Goal: Communication & Community: Answer question/provide support

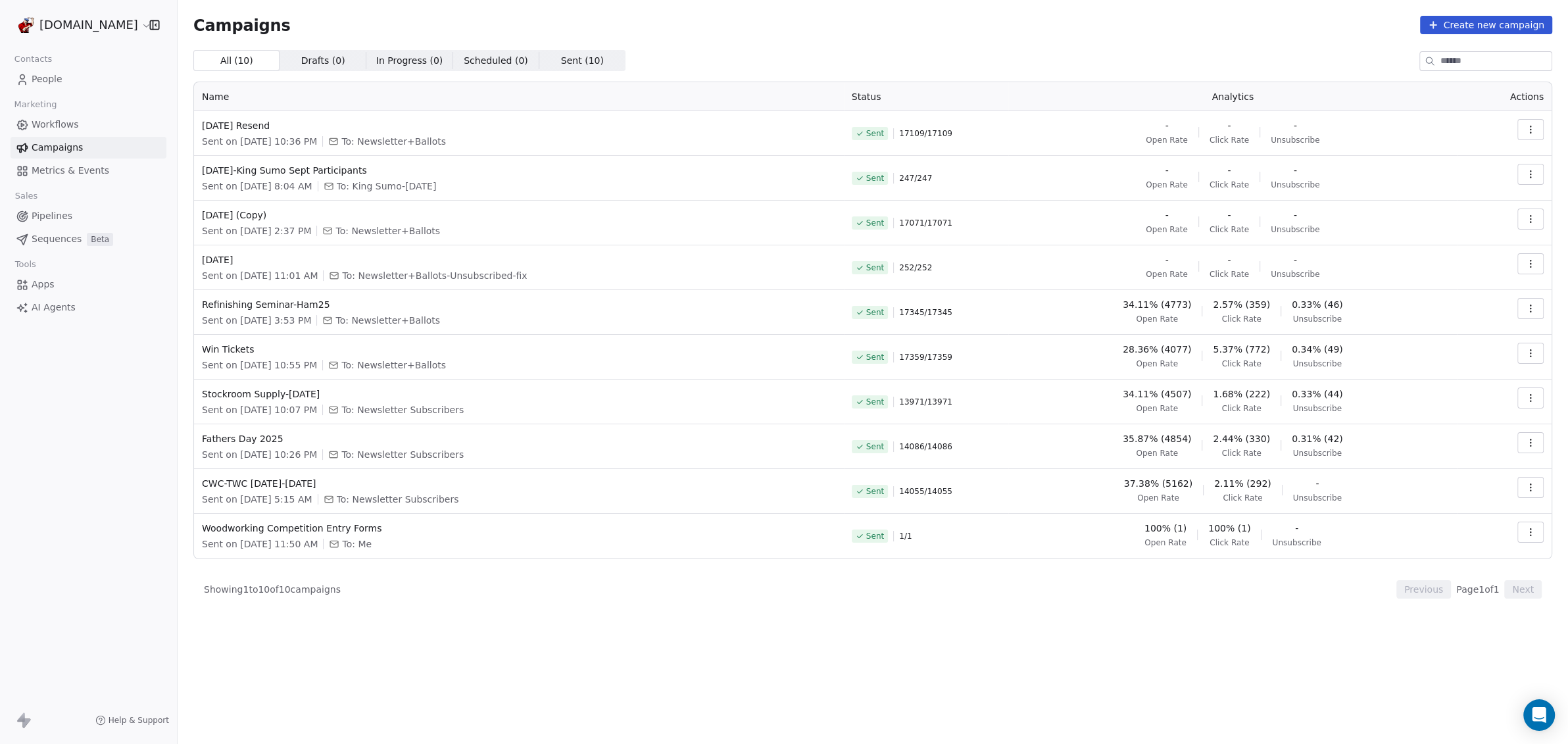
click at [1542, 305] on button "button" at bounding box center [1530, 308] width 27 height 21
click at [1462, 424] on span "Duplicate" at bounding box center [1451, 422] width 50 height 16
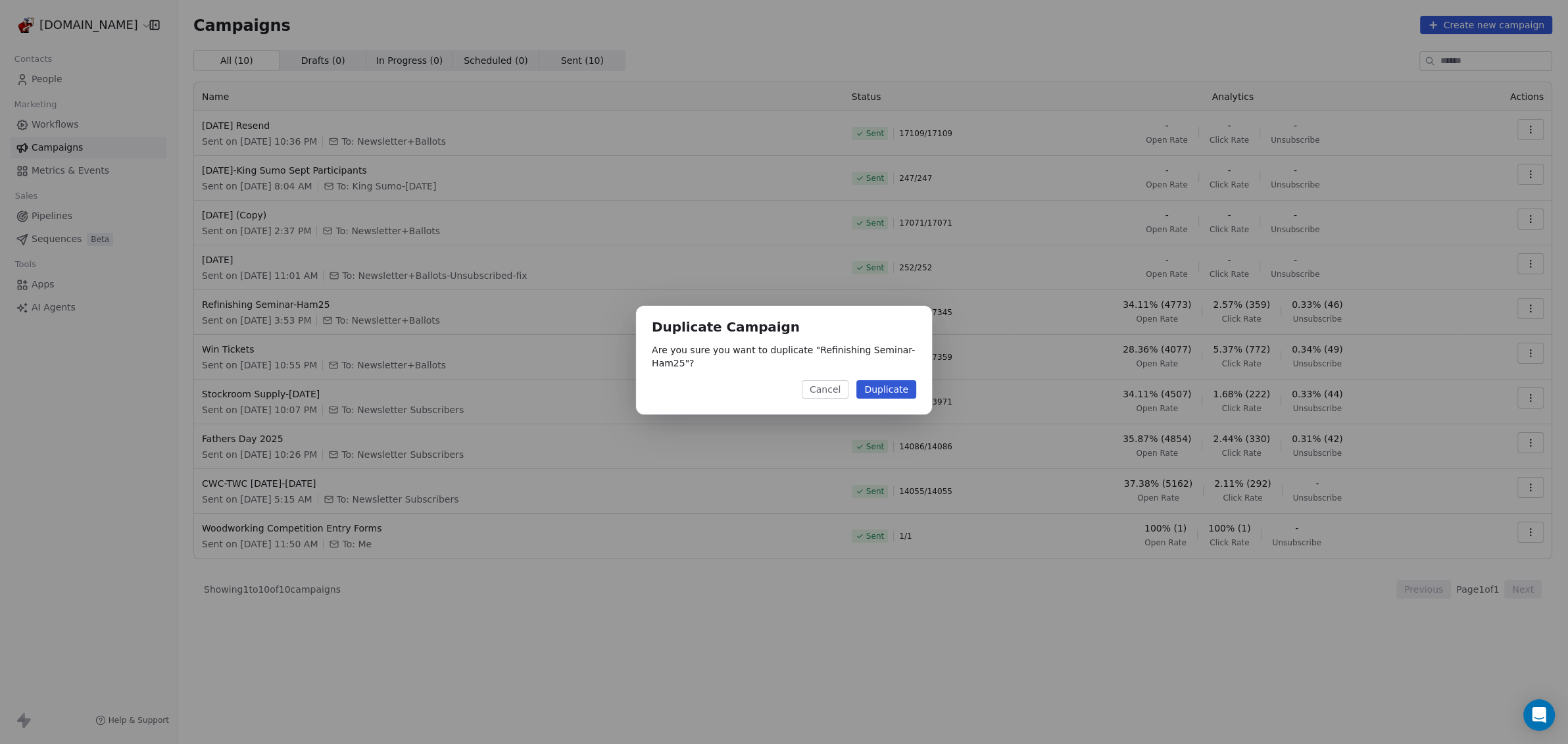
click at [887, 392] on button "Duplicate" at bounding box center [886, 390] width 60 height 19
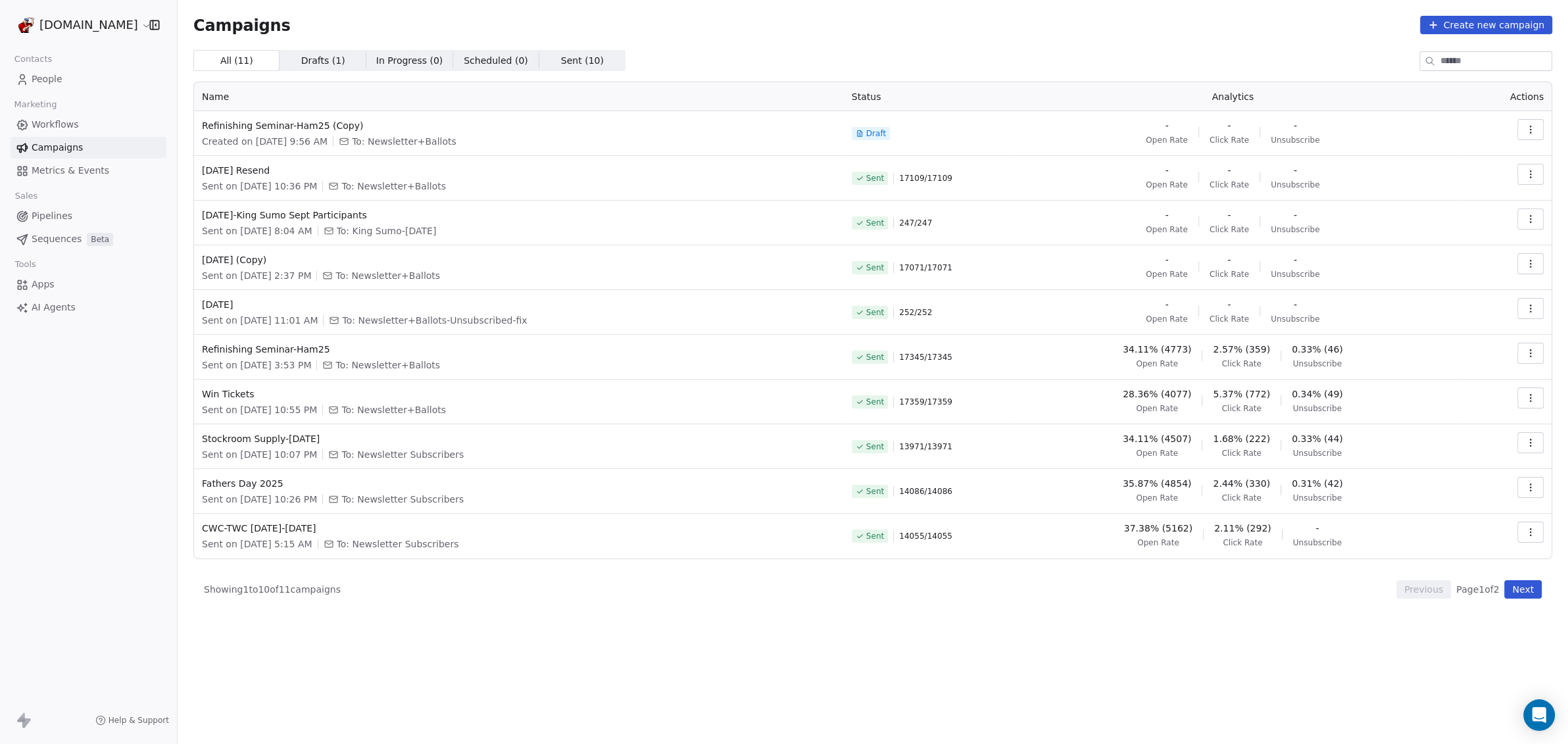
click at [1533, 129] on icon "button" at bounding box center [1530, 129] width 11 height 11
click at [1464, 152] on div "Edit" at bounding box center [1471, 159] width 133 height 21
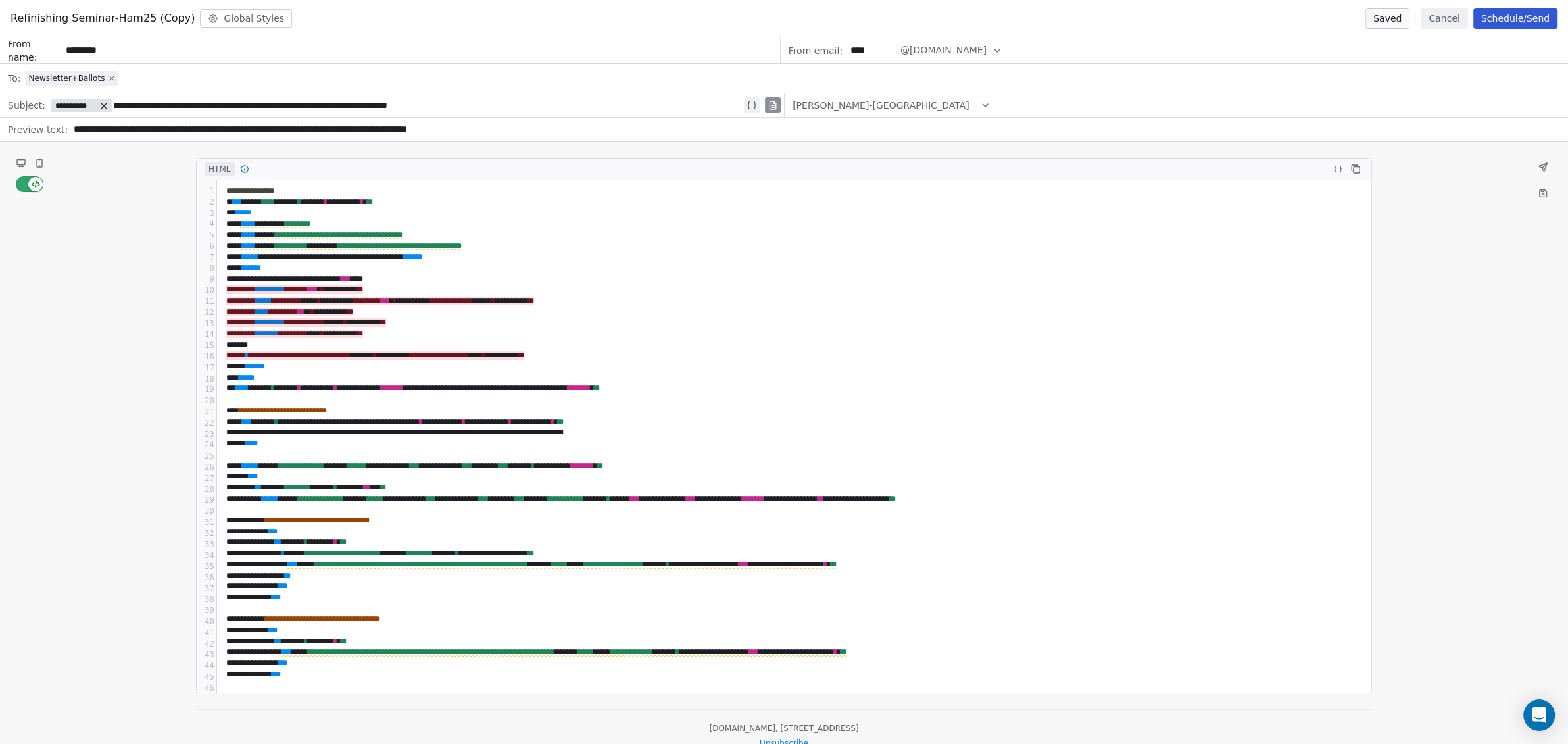
click at [108, 75] on icon at bounding box center [111, 78] width 8 height 8
click at [103, 76] on div "Select a segment" at bounding box center [793, 78] width 1534 height 29
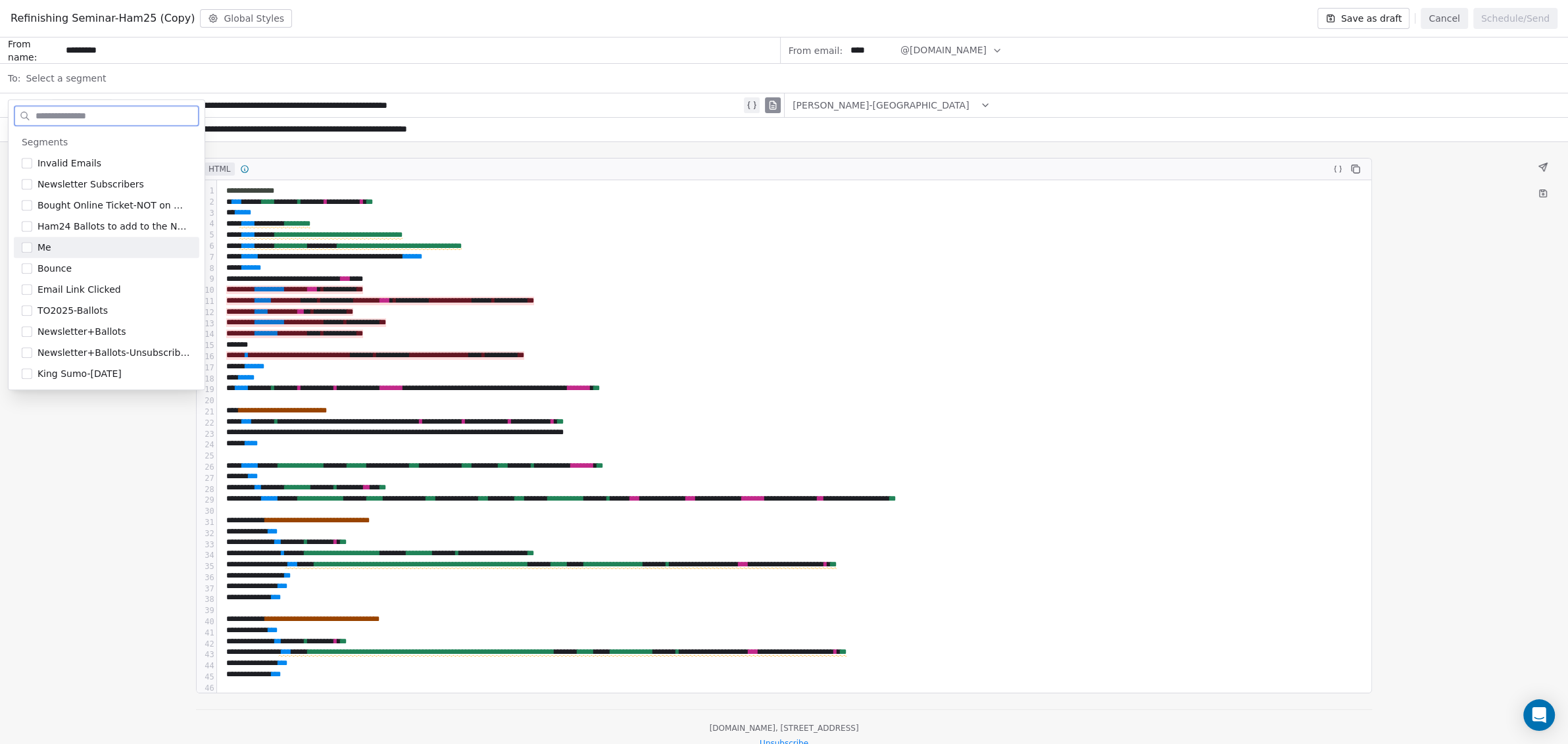
click at [32, 249] on div "Me" at bounding box center [106, 247] width 185 height 21
click at [599, 140] on div "**********" at bounding box center [784, 129] width 1568 height 24
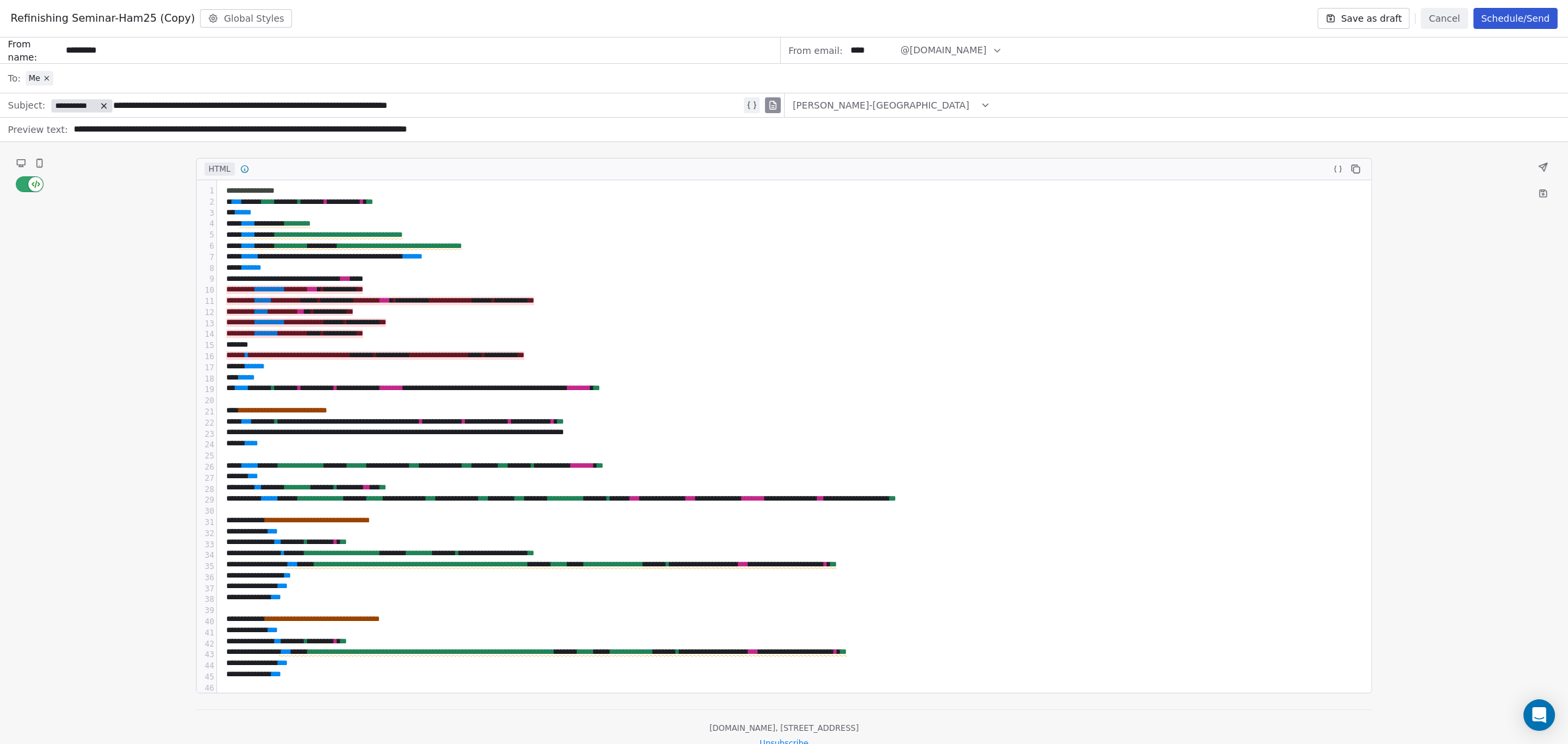
click at [1529, 16] on button "Schedule/Send" at bounding box center [1515, 18] width 84 height 21
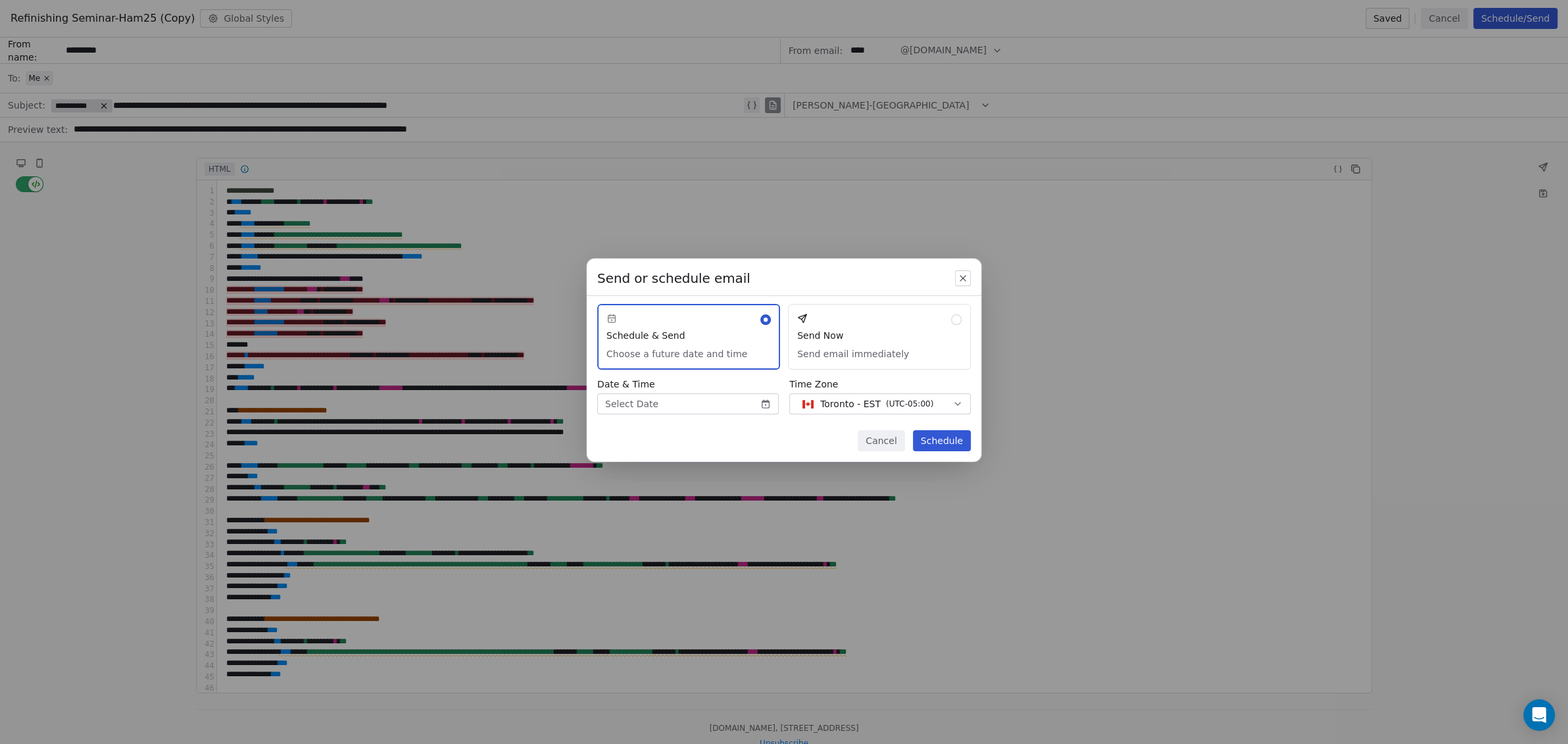
click at [852, 334] on button "Send Now Send email immediately" at bounding box center [879, 336] width 183 height 65
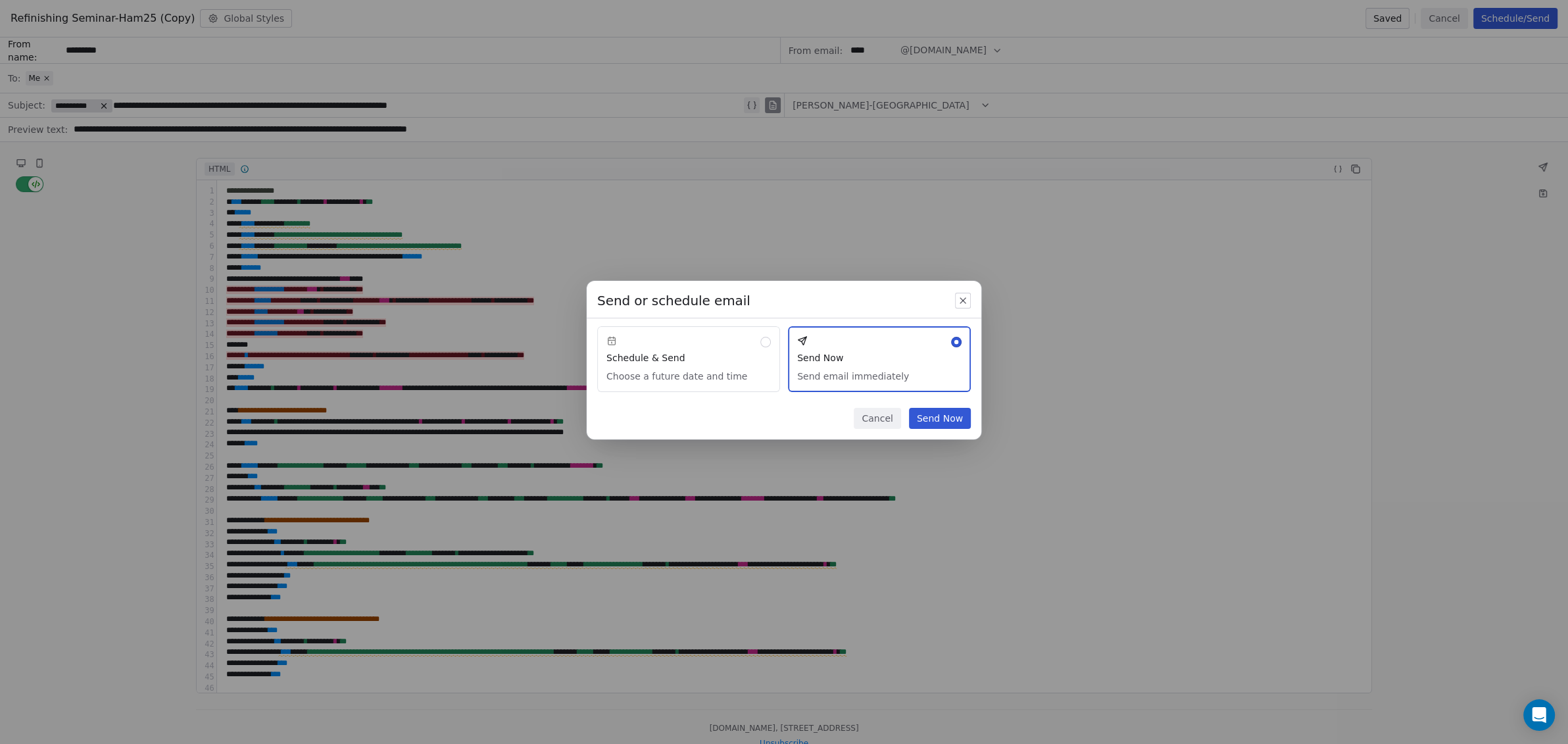
click at [948, 417] on button "Send Now" at bounding box center [940, 418] width 62 height 21
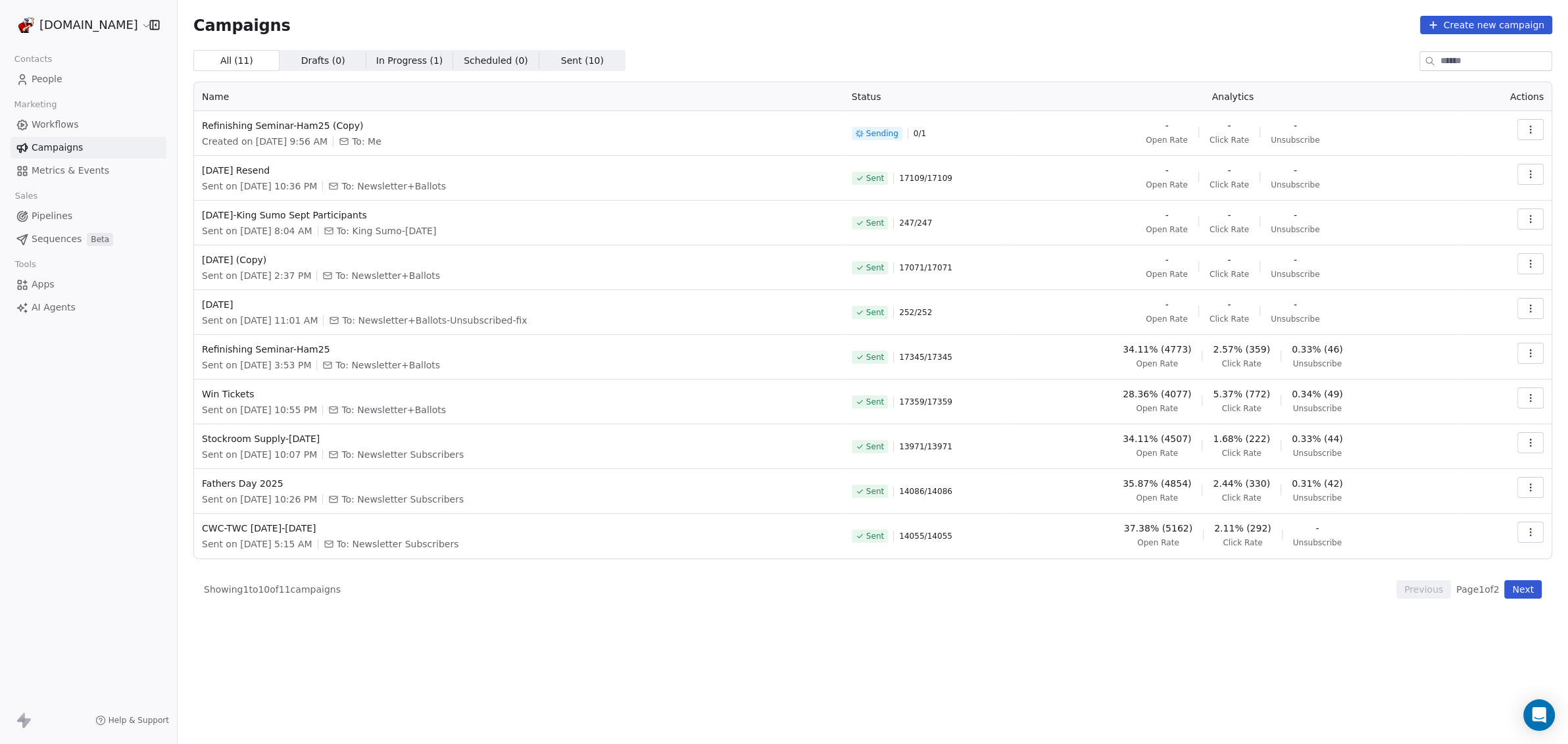
click at [1533, 127] on icon "button" at bounding box center [1530, 129] width 11 height 11
click at [564, 64] on html "[DOMAIN_NAME] Contacts People Marketing Workflows Campaigns Metrics & Events Sa…" at bounding box center [784, 372] width 1568 height 744
click at [562, 61] on span "Sent ( 10 )" at bounding box center [582, 60] width 42 height 14
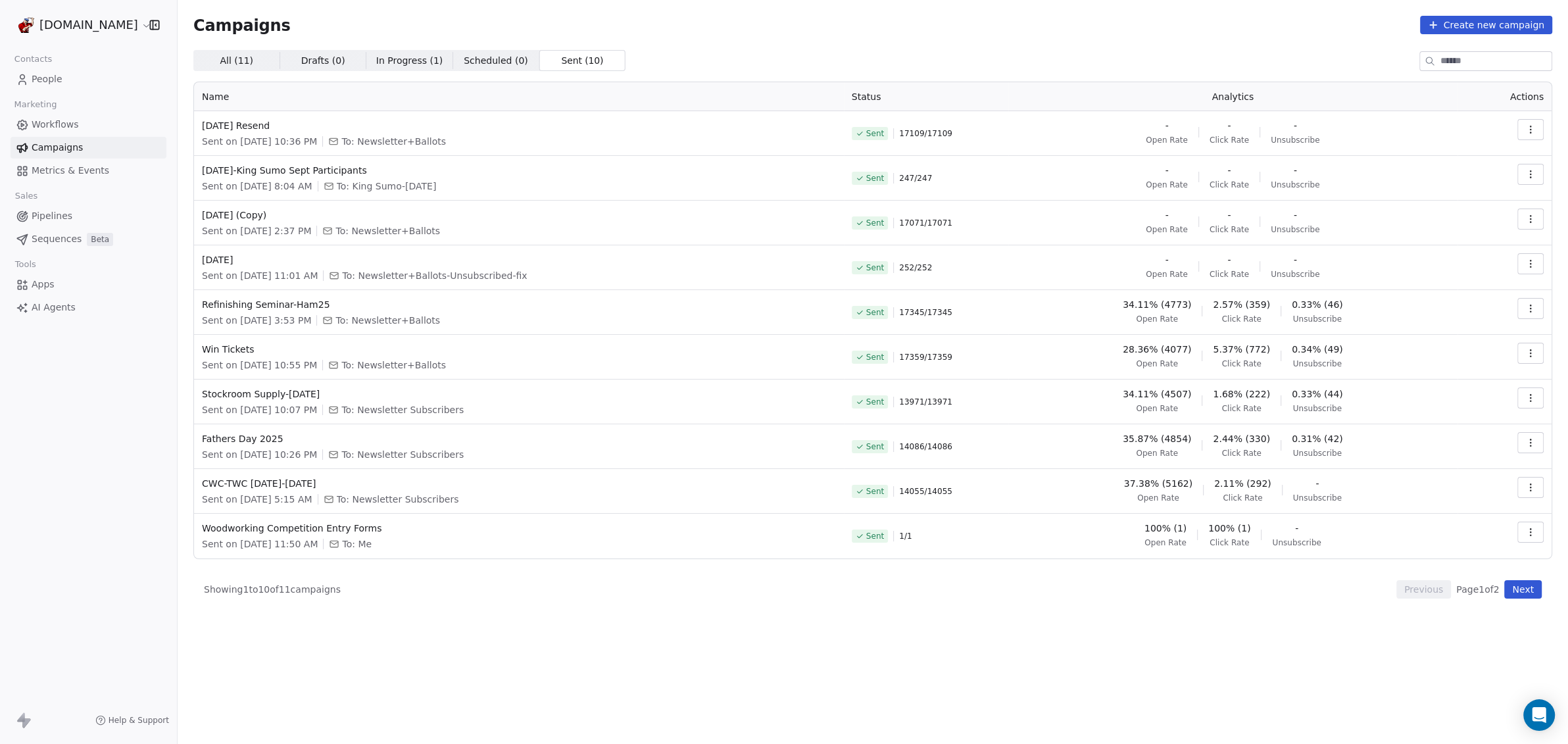
click at [380, 56] on span "In Progress ( 1 )" at bounding box center [409, 60] width 67 height 14
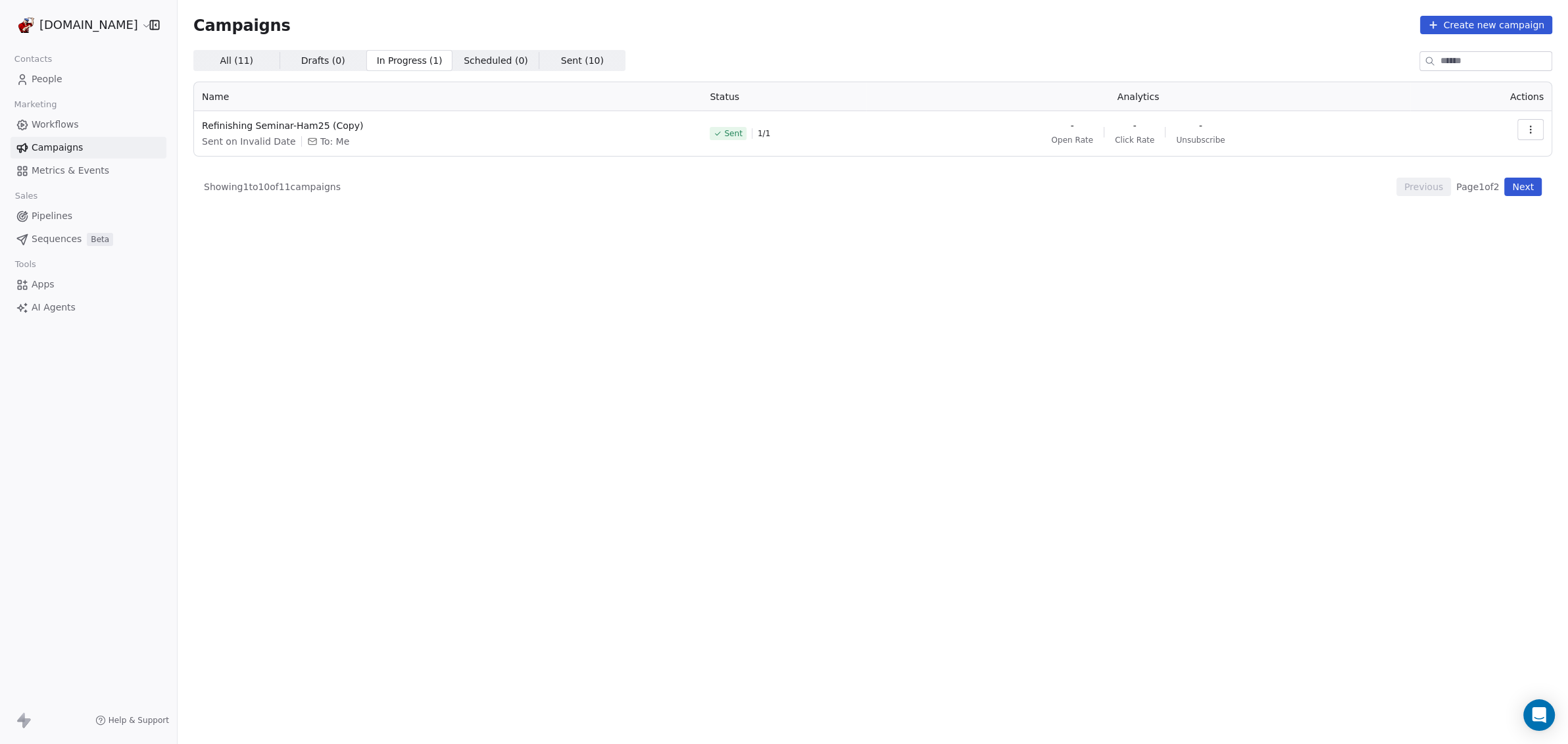
click at [1537, 132] on button "button" at bounding box center [1530, 129] width 27 height 21
click at [1487, 185] on span "View Analytics" at bounding box center [1464, 180] width 76 height 16
click at [261, 126] on html "[DOMAIN_NAME] Contacts People Marketing Workflows Campaigns Metrics & Events Sa…" at bounding box center [784, 372] width 1568 height 744
click at [261, 126] on span "Refinishing Seminar-Ham25 (Copy)" at bounding box center [448, 126] width 492 height 13
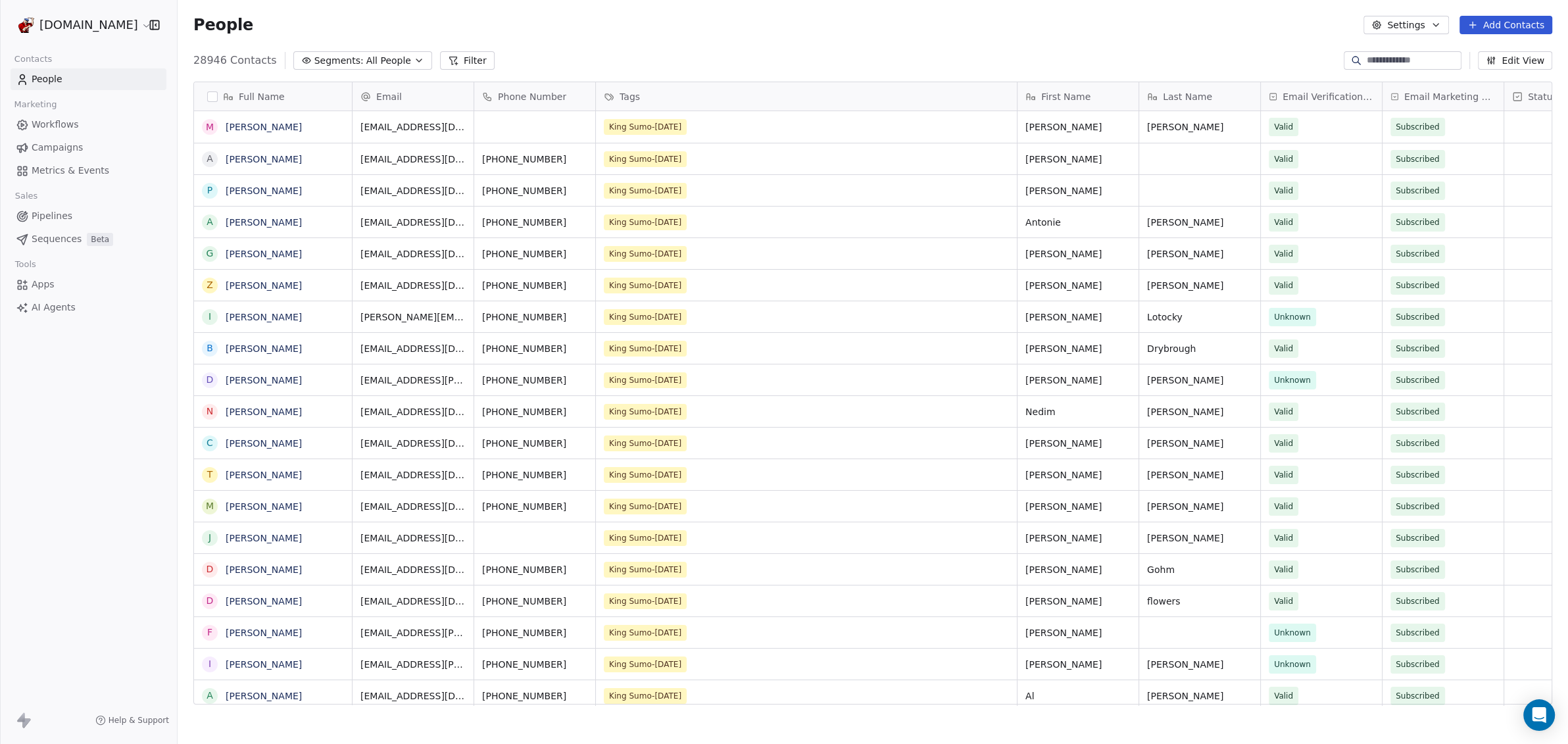
scroll to position [642, 1377]
click at [65, 144] on span "Campaigns" at bounding box center [57, 147] width 51 height 14
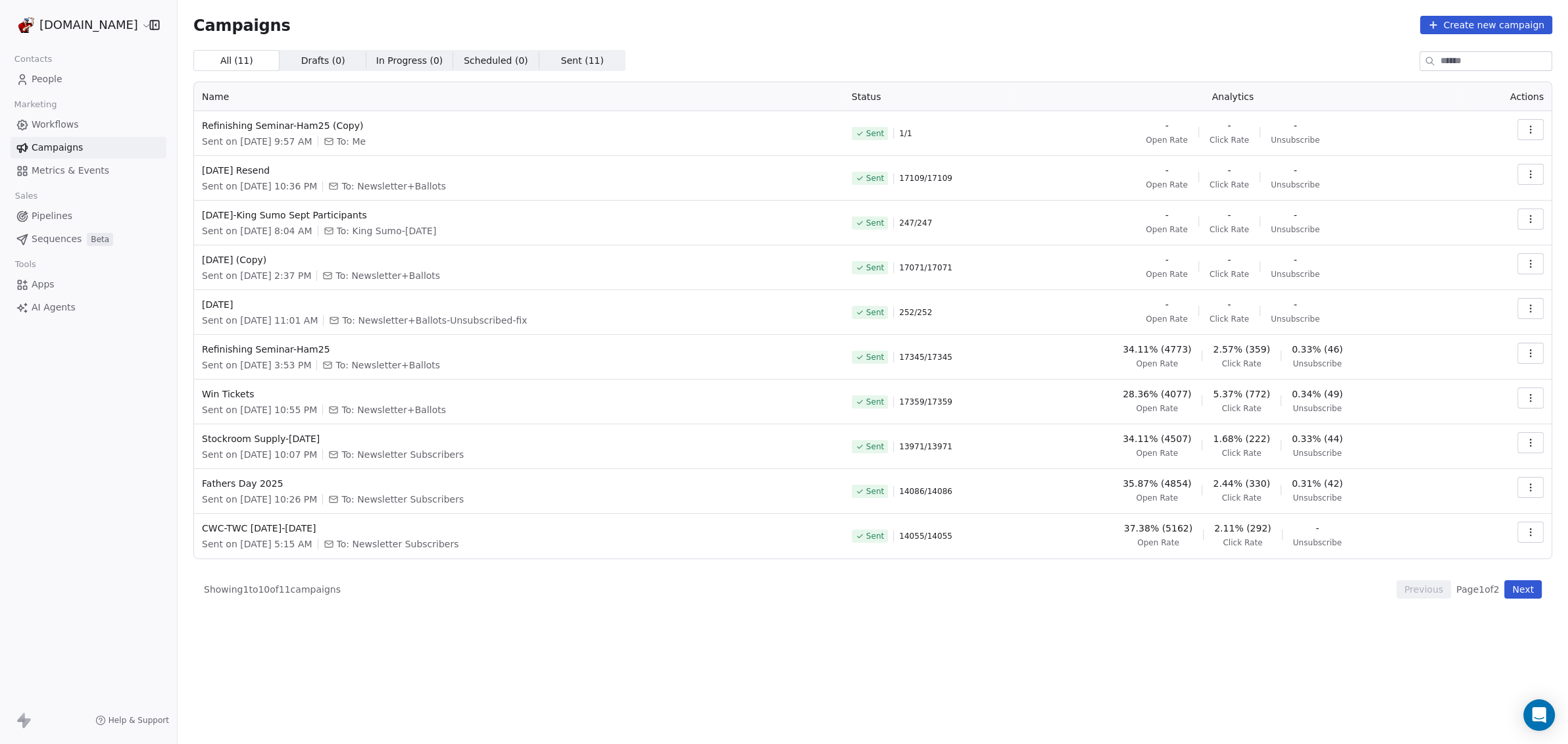
click at [1527, 129] on icon "button" at bounding box center [1530, 129] width 11 height 11
click at [1532, 128] on icon "button" at bounding box center [1530, 129] width 11 height 11
click at [1495, 181] on span "View Analytics" at bounding box center [1464, 180] width 76 height 16
click at [1454, 162] on div "View" at bounding box center [1431, 159] width 54 height 21
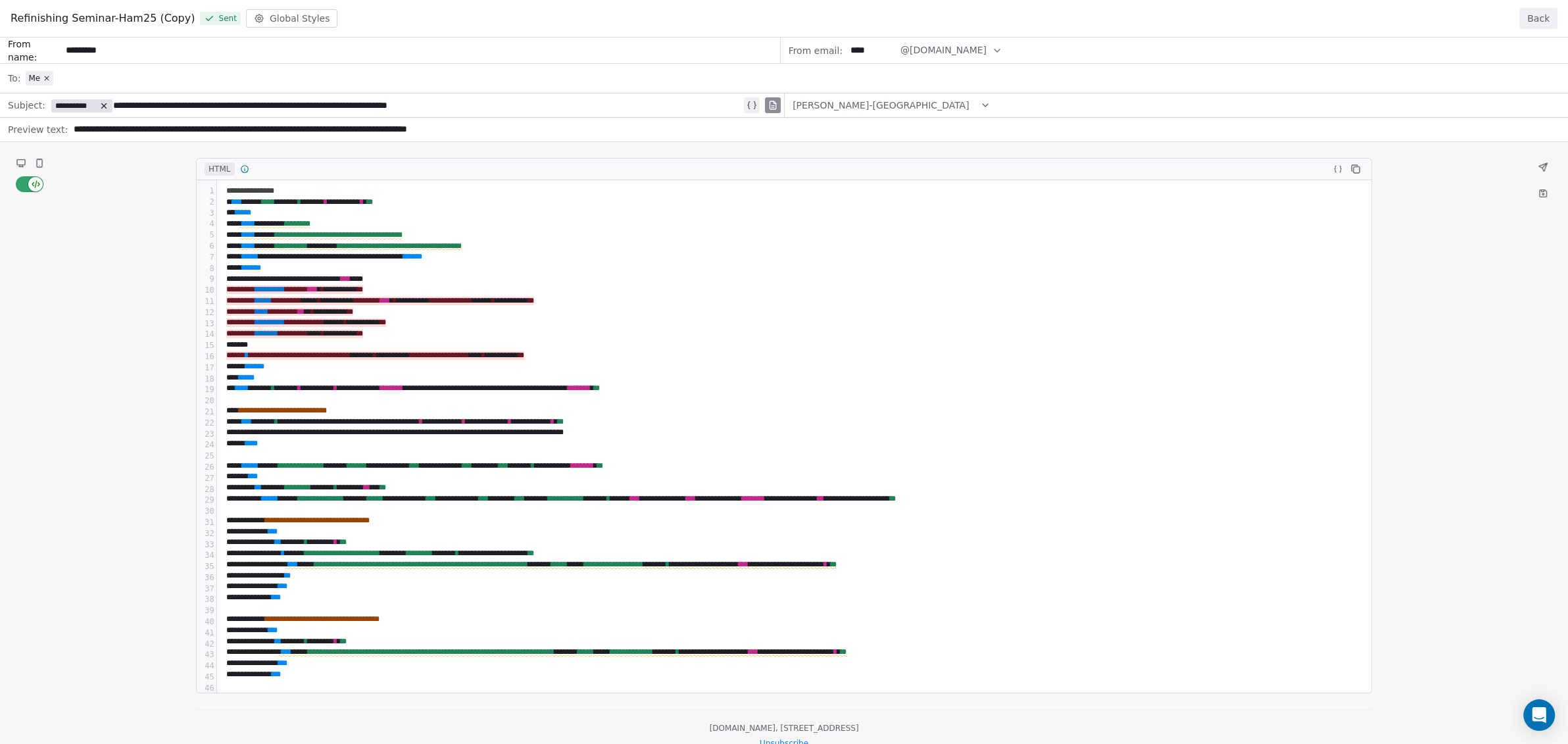
click at [1544, 168] on div "**********" at bounding box center [784, 390] width 1568 height 706
click at [1541, 165] on div "**********" at bounding box center [784, 390] width 1568 height 706
click at [23, 186] on div "**********" at bounding box center [784, 390] width 1568 height 706
click at [21, 186] on div "**********" at bounding box center [784, 390] width 1568 height 706
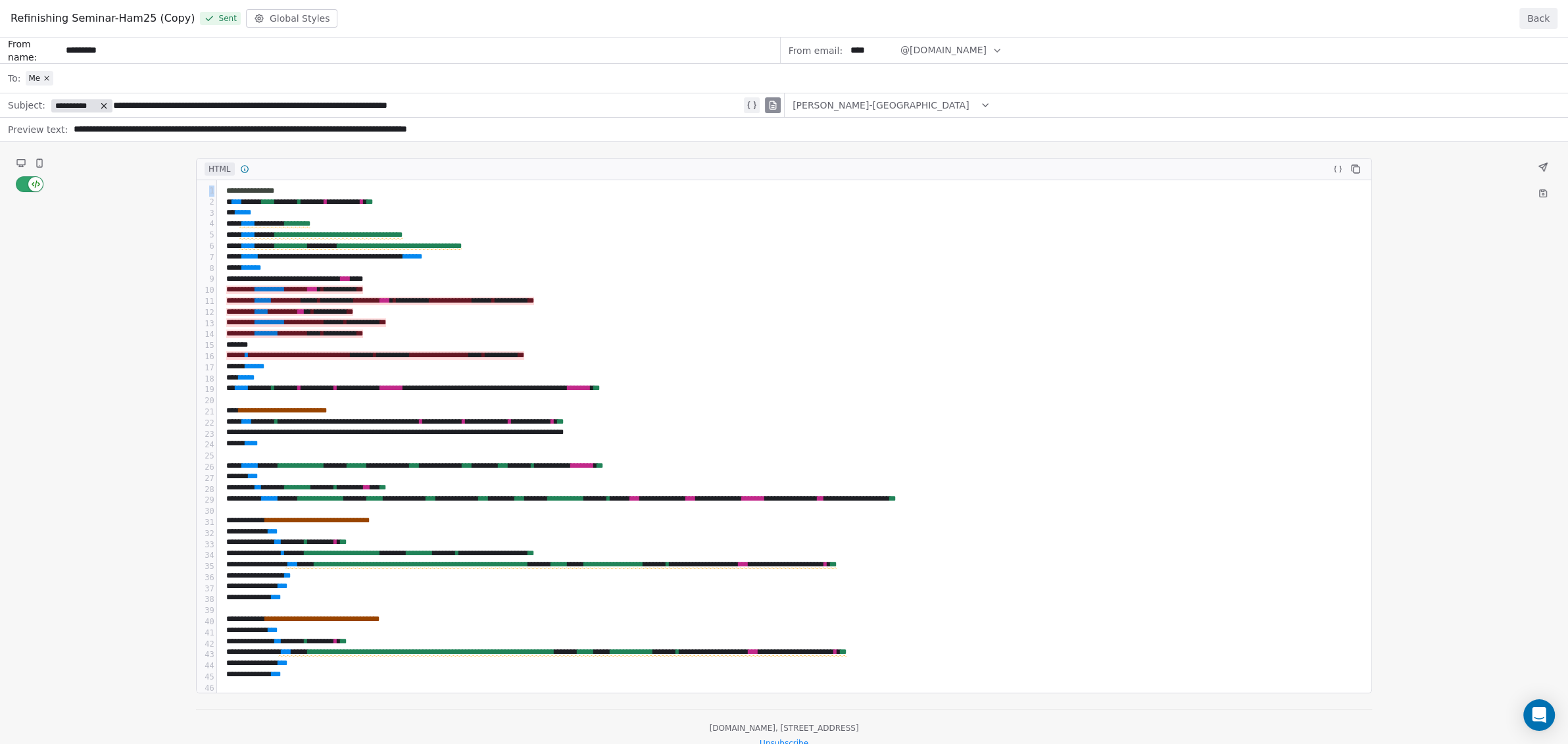
click at [21, 186] on div "**********" at bounding box center [784, 390] width 1568 height 706
click at [1537, 14] on button "Back" at bounding box center [1538, 18] width 38 height 21
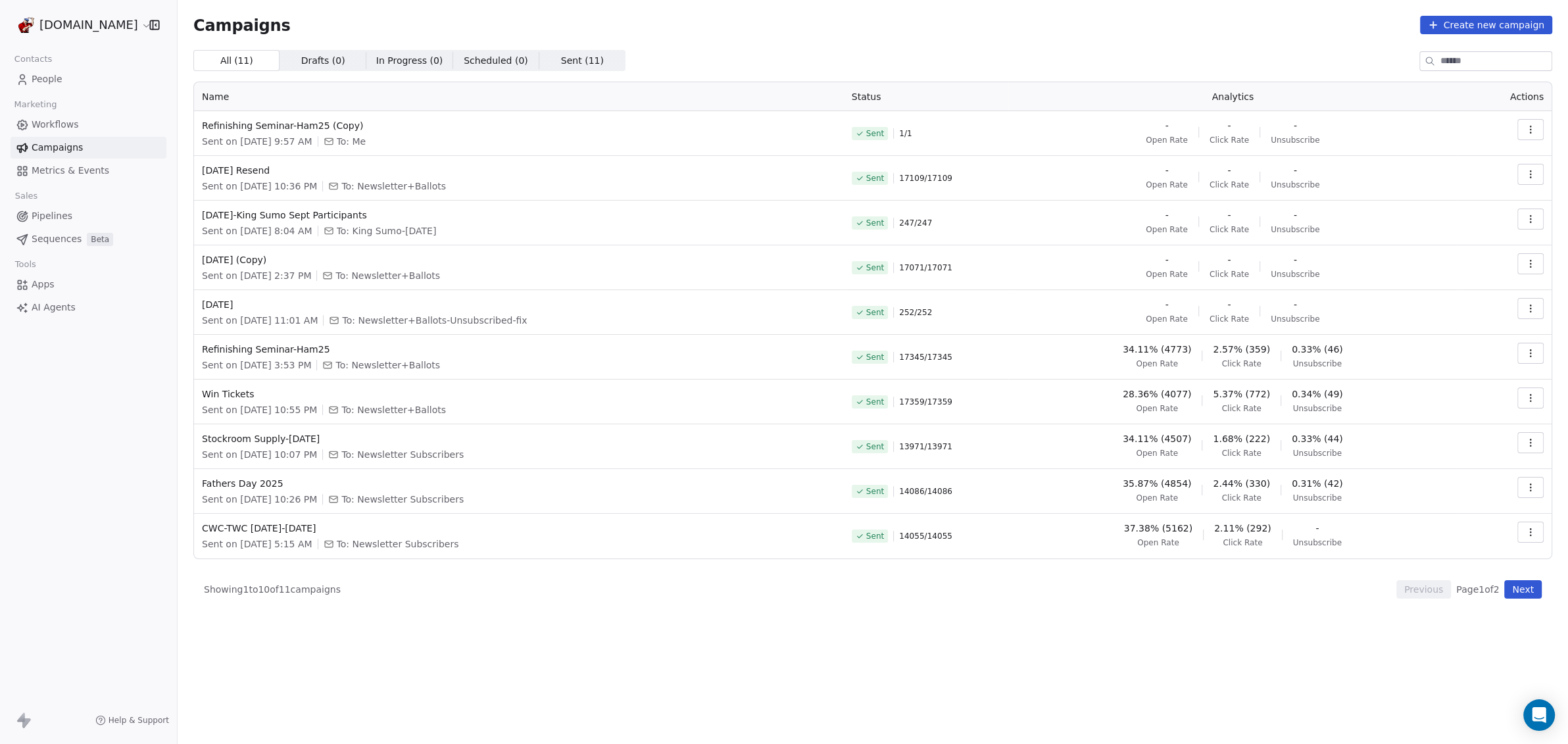
click at [1530, 133] on icon "button" at bounding box center [1530, 129] width 11 height 11
click at [723, 144] on html "WoodShows.com Contacts People Marketing Workflows Campaigns Metrics & Events Sa…" at bounding box center [784, 372] width 1568 height 744
click at [1531, 174] on icon "button" at bounding box center [1530, 174] width 11 height 11
click at [1478, 220] on span "View Analytics" at bounding box center [1464, 224] width 76 height 16
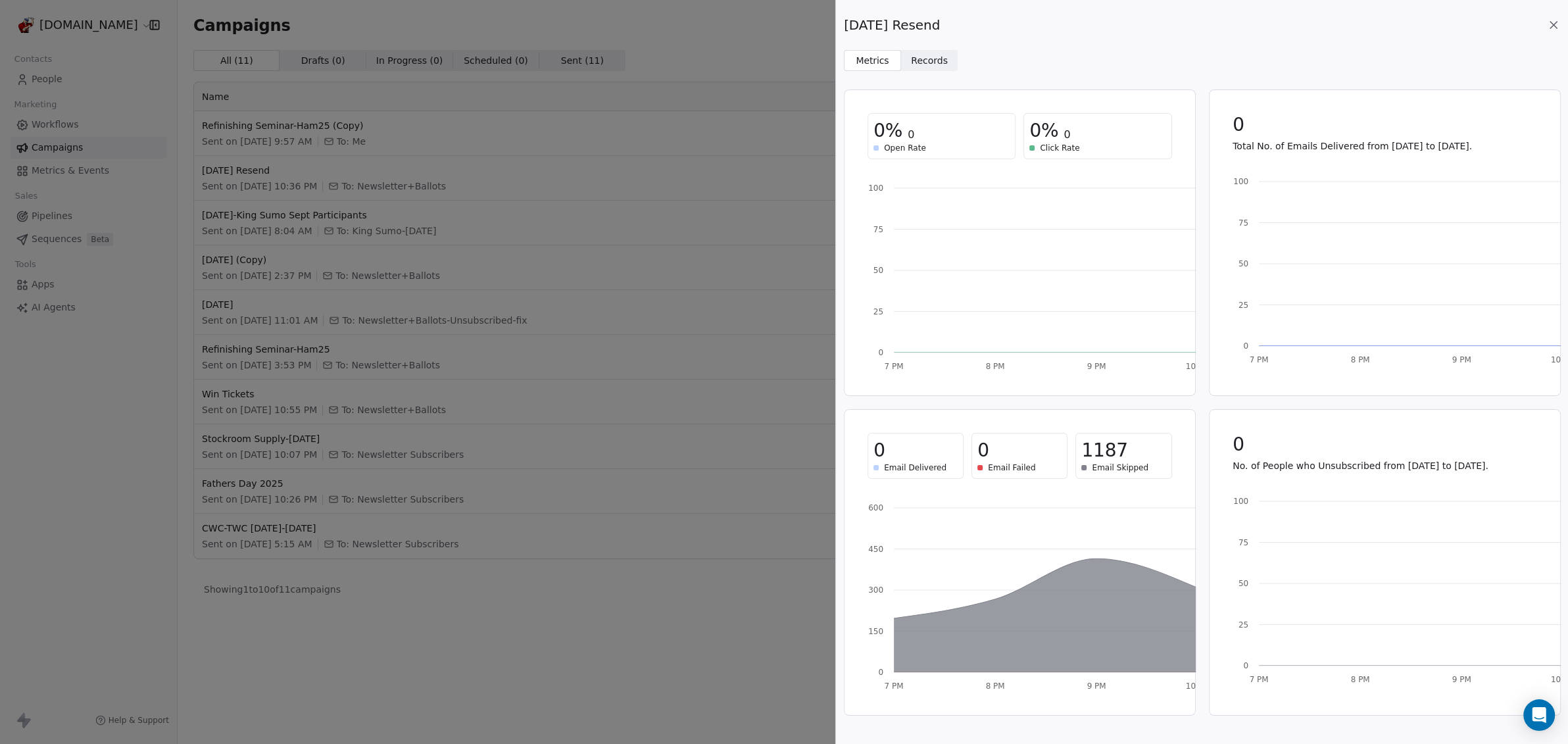
click at [934, 57] on span "Records" at bounding box center [929, 60] width 37 height 14
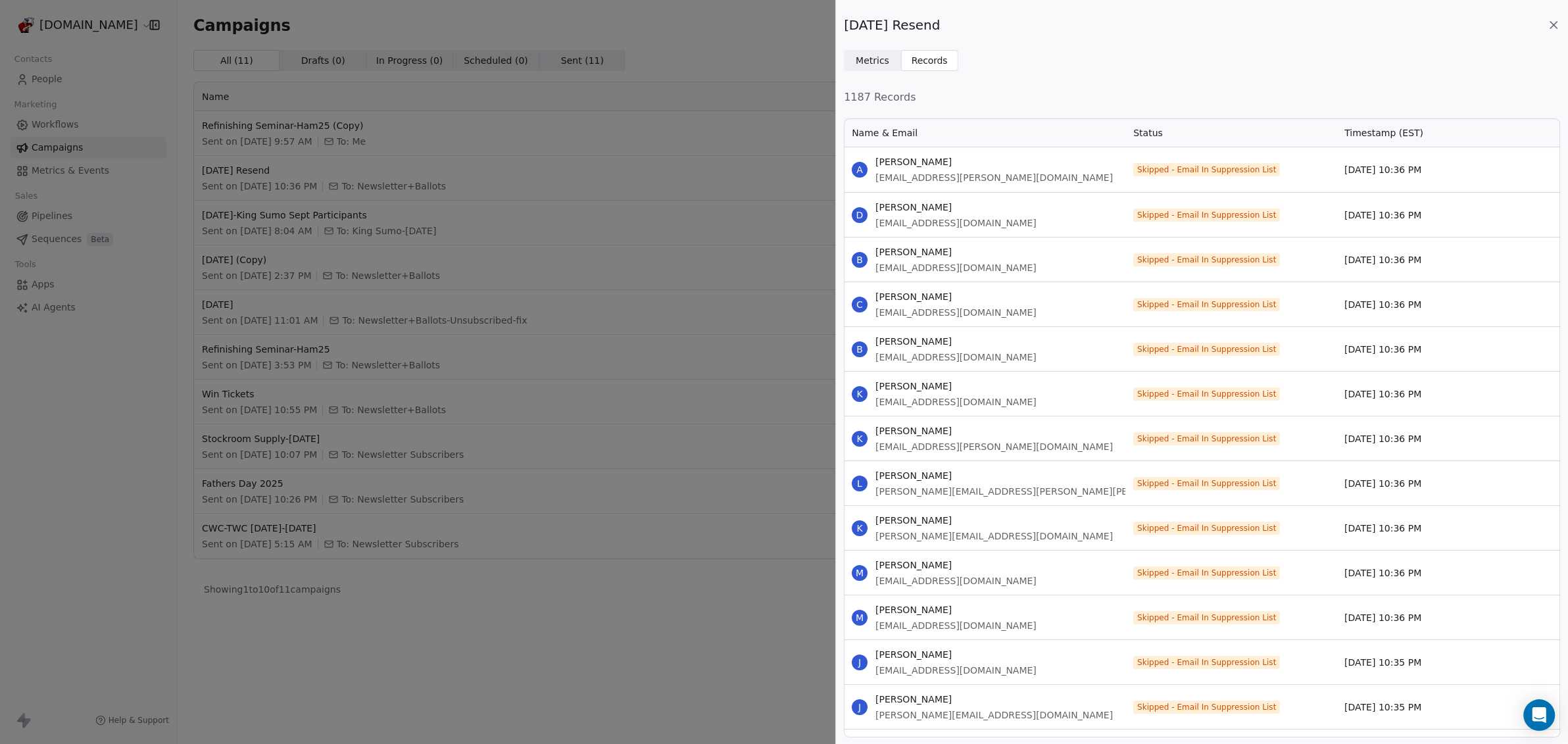
scroll to position [607, 704]
click at [942, 185] on div "A Aranka atoth@hamilton.ca" at bounding box center [984, 170] width 281 height 45
drag, startPoint x: 960, startPoint y: 178, endPoint x: 875, endPoint y: 185, distance: 85.3
click at [875, 185] on div "A Aranka atoth@hamilton.ca" at bounding box center [984, 170] width 281 height 45
copy span "atoth@hamilton.ca"
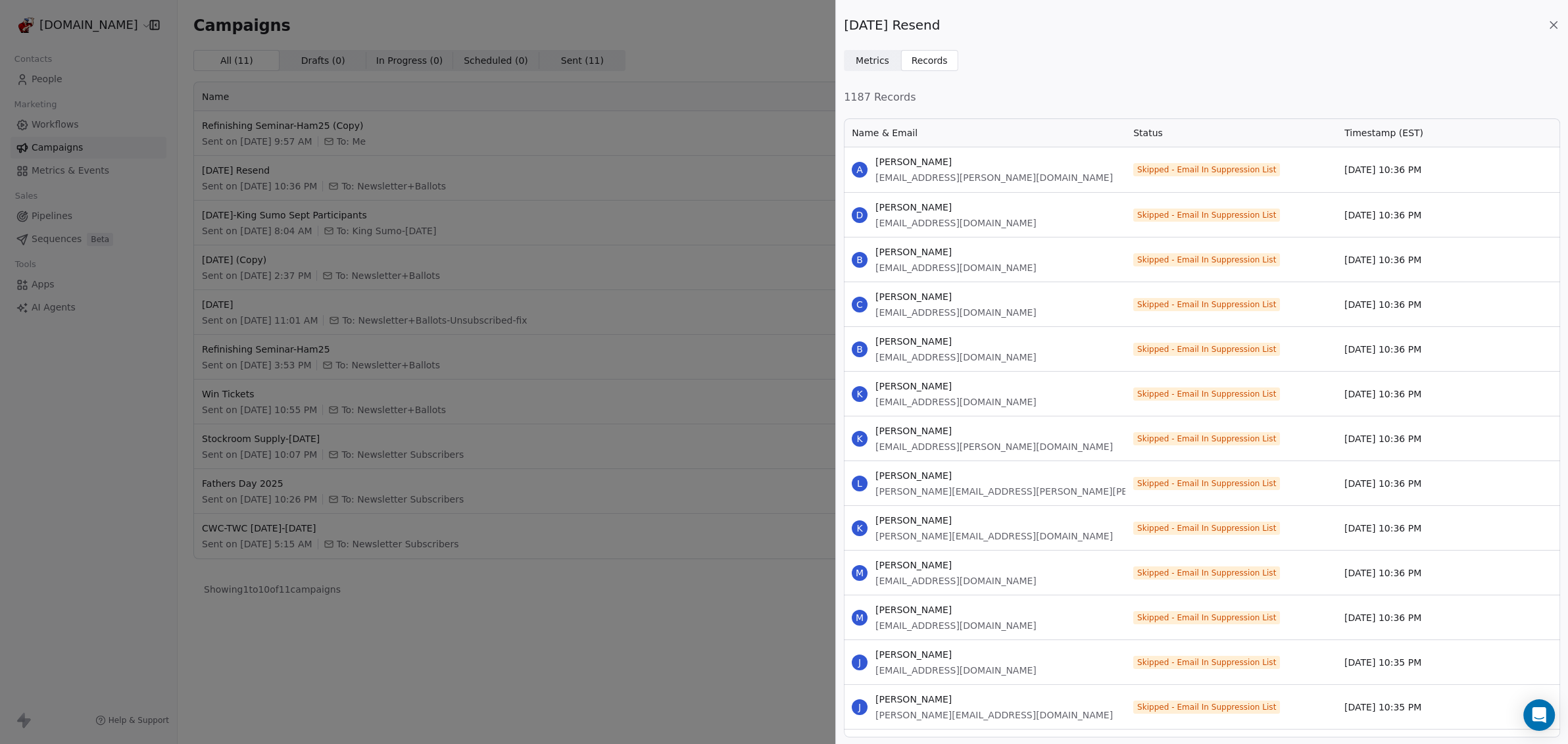
click at [51, 82] on div "October2025 Resend Metrics Metrics Records Records 1187 Records Name & Email St…" at bounding box center [784, 372] width 1568 height 744
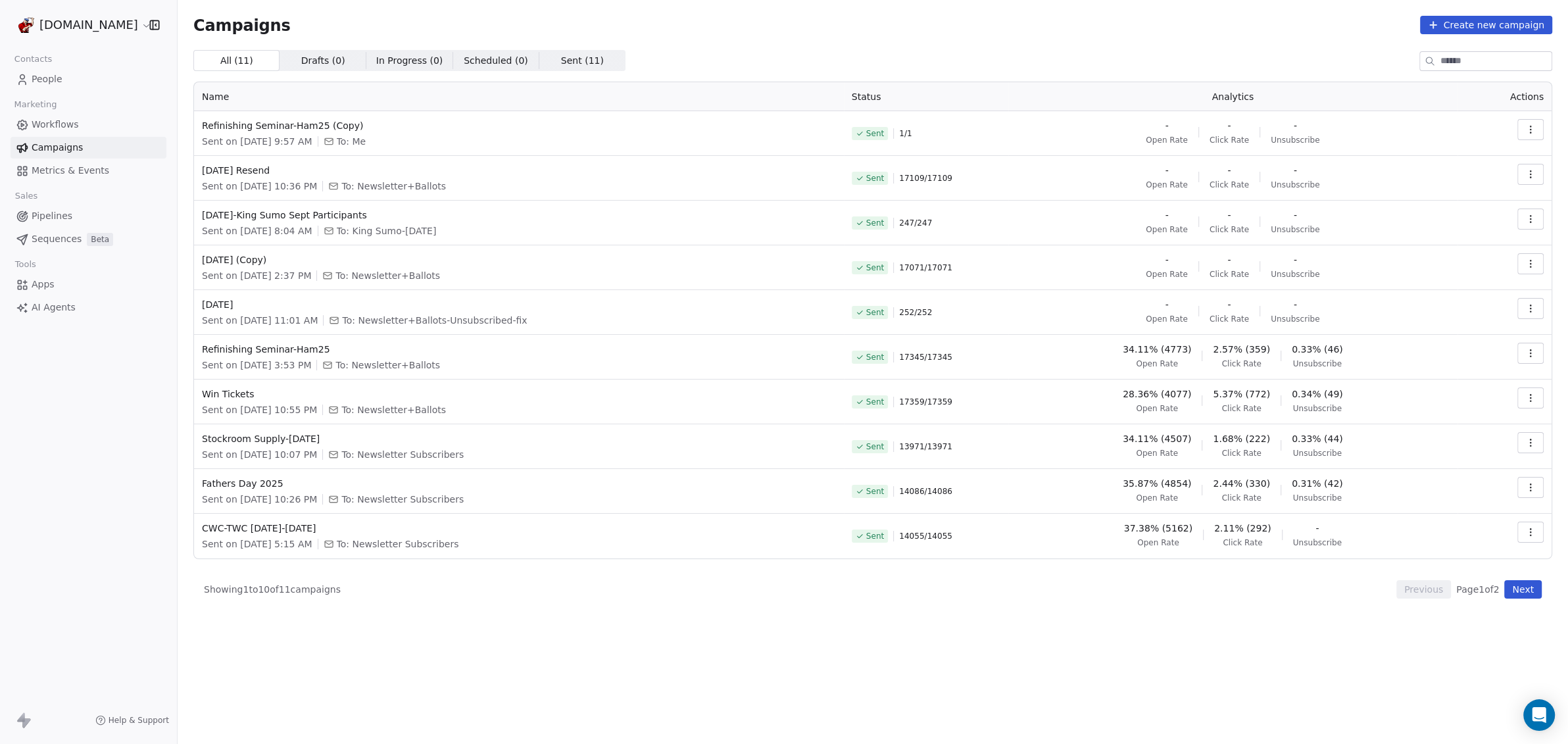
click at [51, 82] on span "People" at bounding box center [47, 79] width 31 height 14
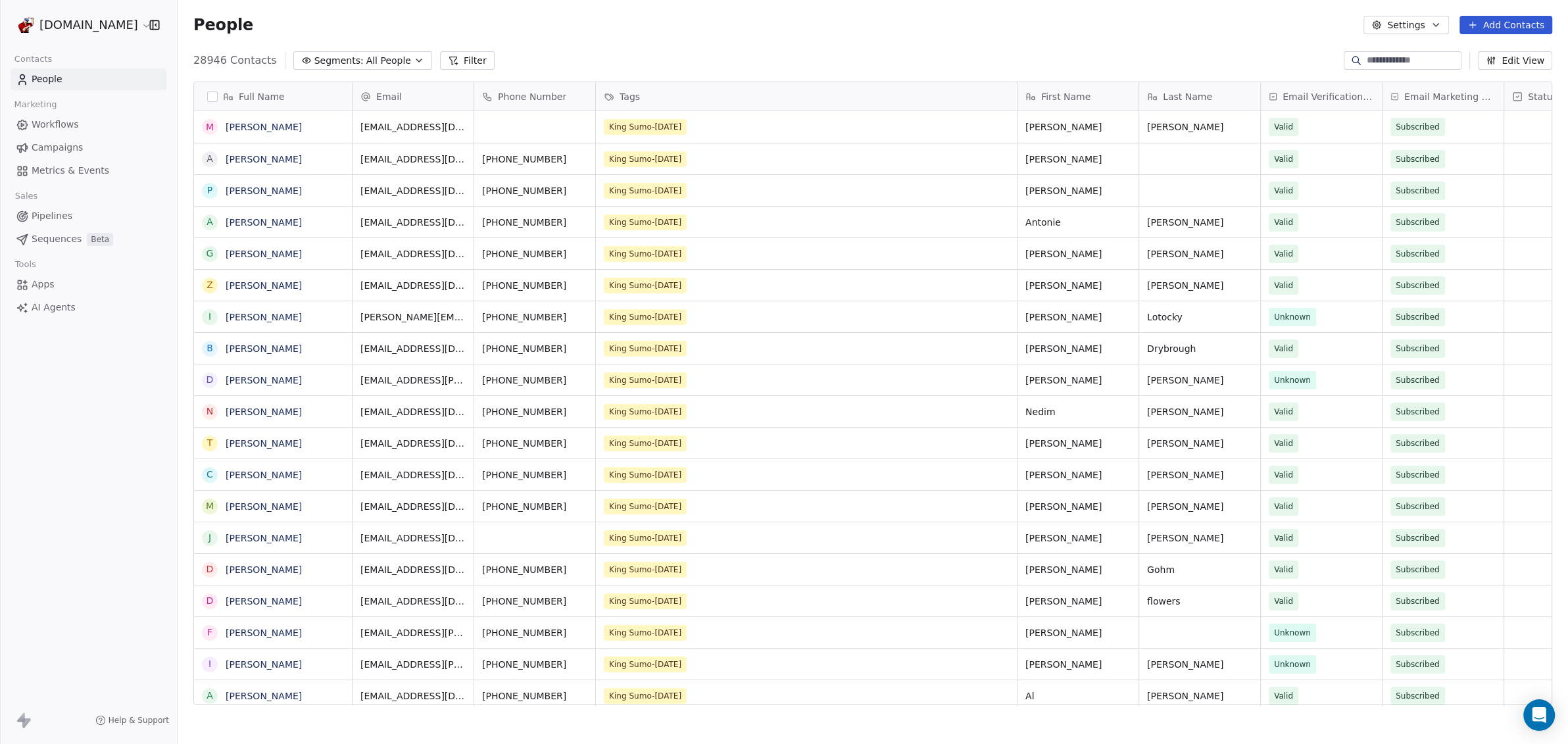
scroll to position [642, 1377]
click at [1388, 58] on input at bounding box center [1413, 60] width 92 height 13
paste input "**********"
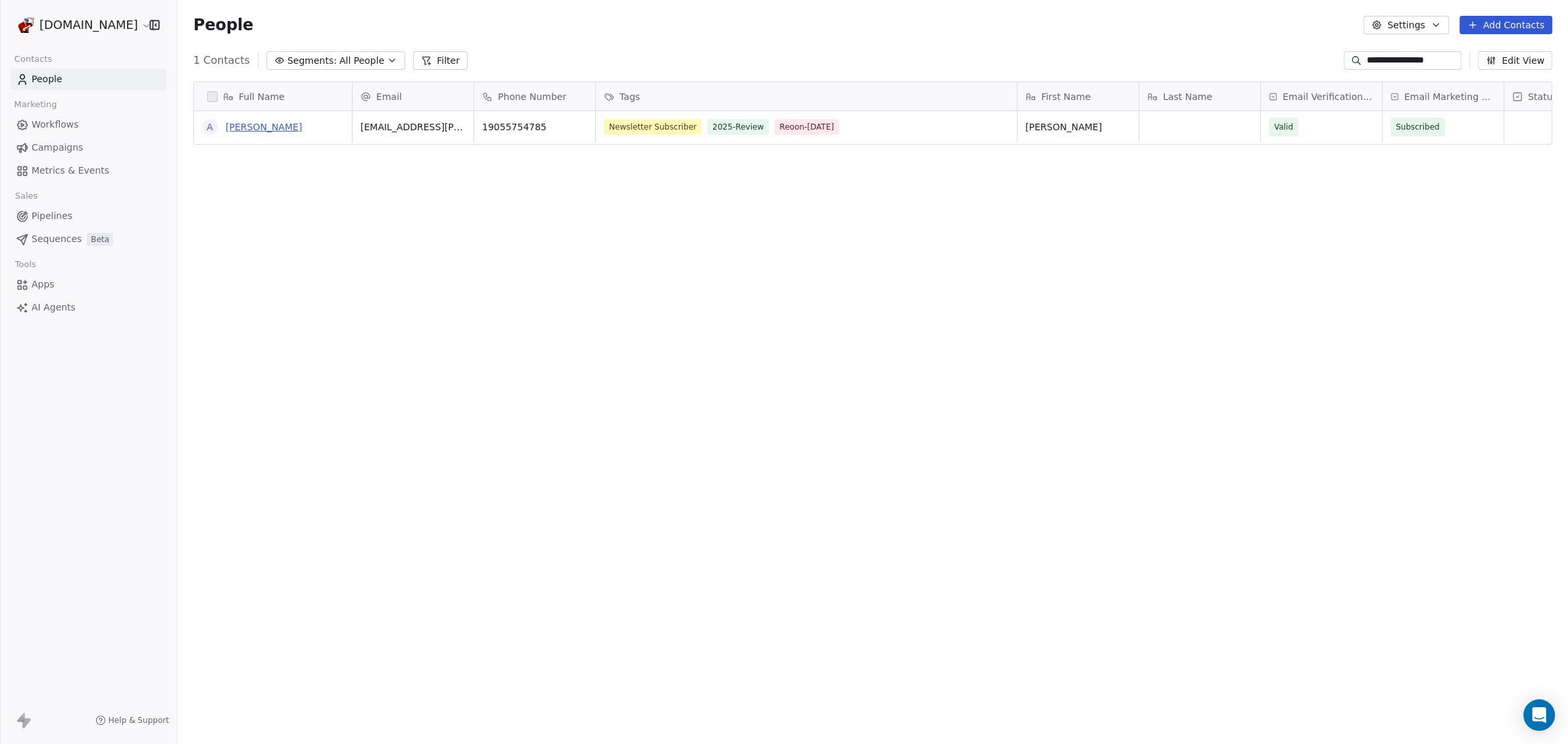
type input "**********"
click at [231, 129] on link "Aranka" at bounding box center [264, 127] width 76 height 11
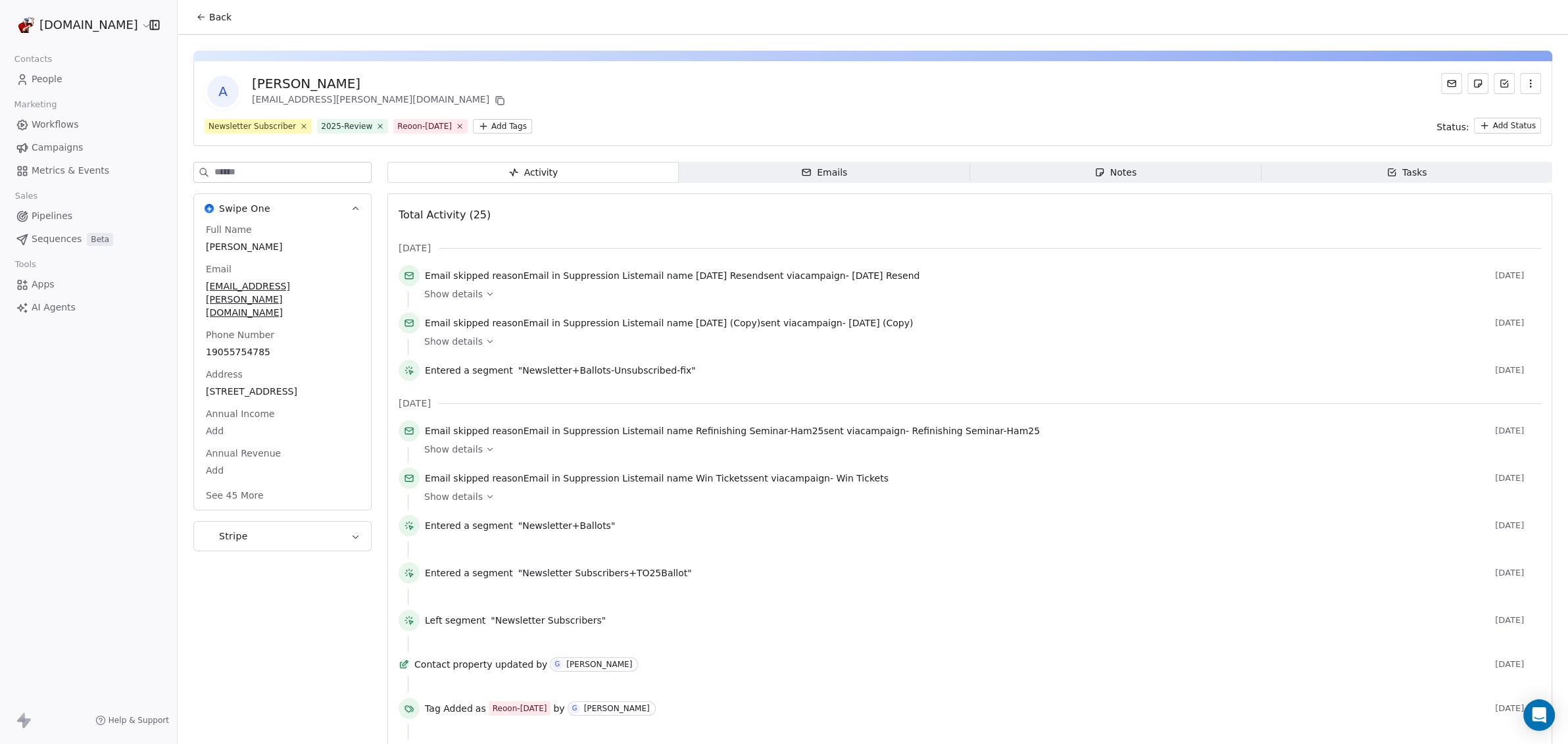
click at [462, 448] on span "Show details" at bounding box center [453, 449] width 58 height 13
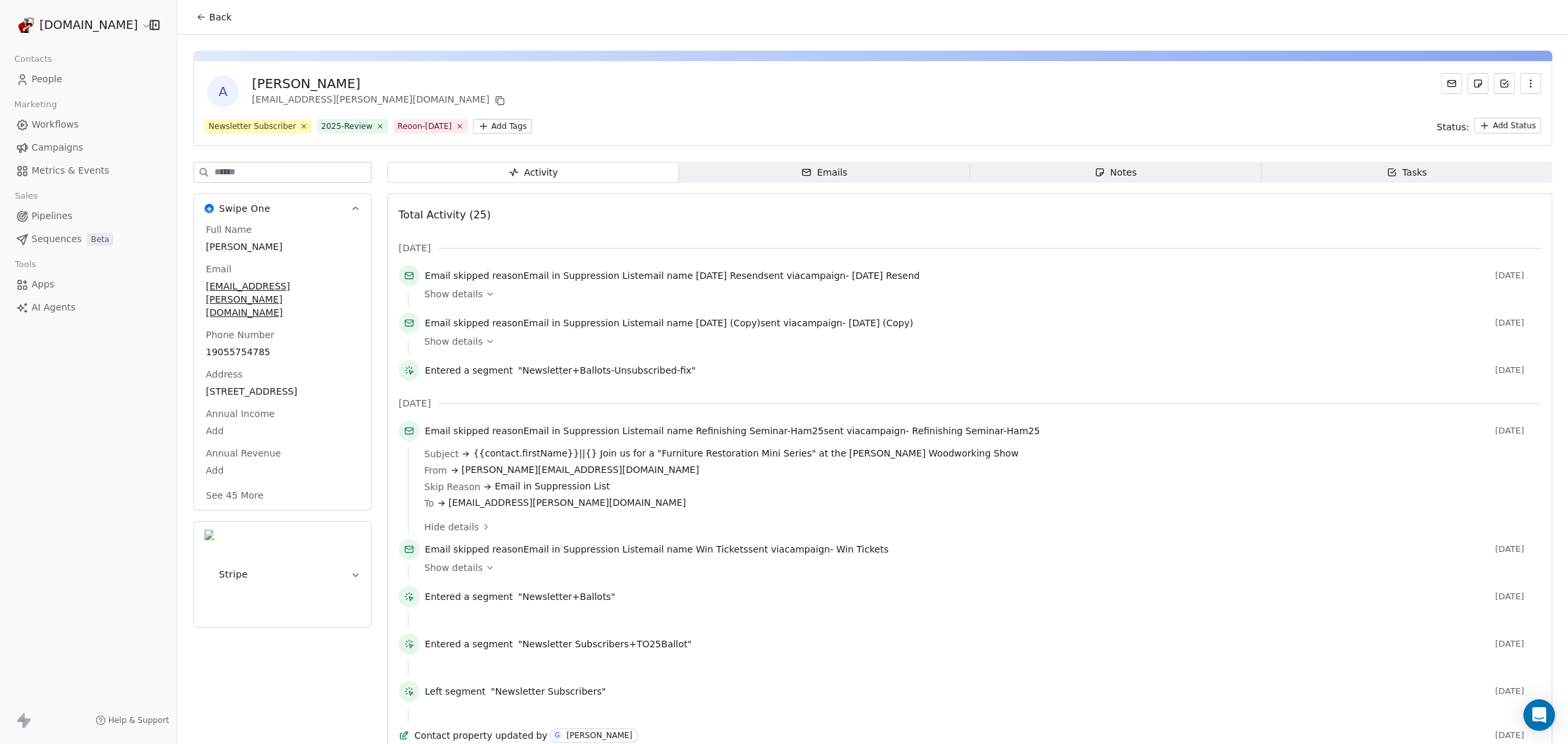
click at [753, 173] on span "Emails Emails" at bounding box center [824, 172] width 291 height 21
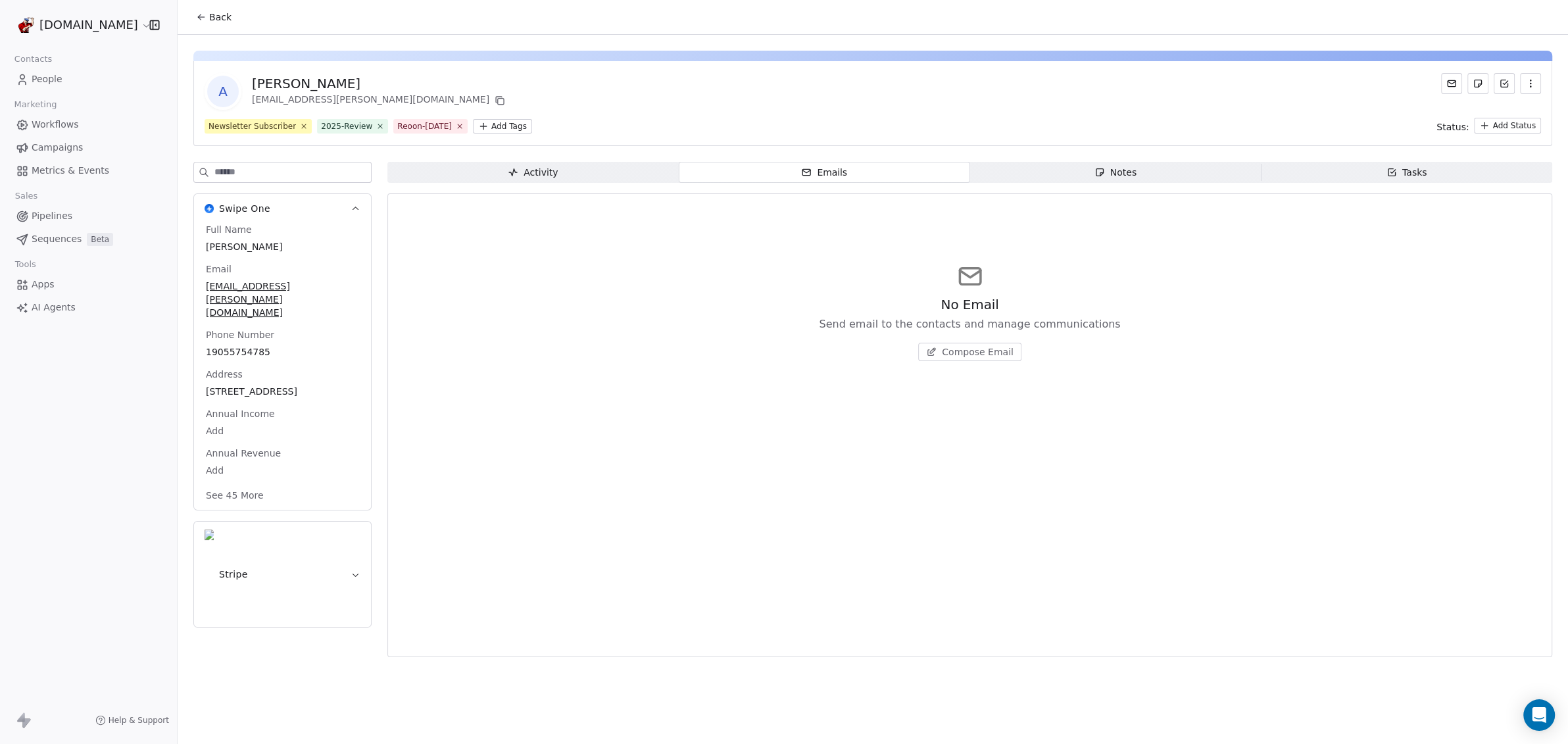
click at [1010, 177] on span "Notes Notes" at bounding box center [1115, 172] width 291 height 21
click at [1360, 168] on span "Tasks Tasks" at bounding box center [1406, 172] width 291 height 21
click at [582, 166] on span "Activity Activity" at bounding box center [533, 172] width 291 height 21
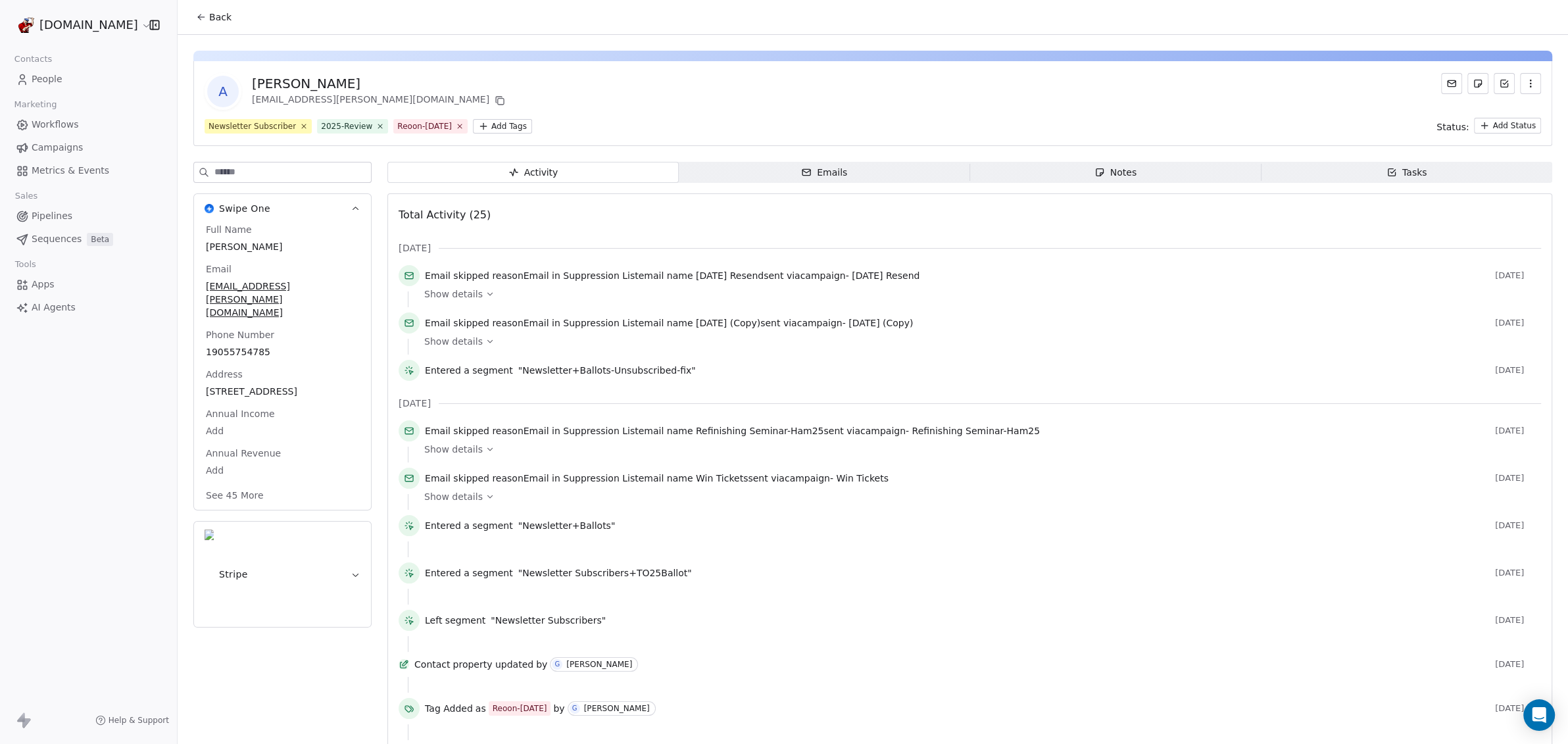
click at [471, 494] on span "Show details" at bounding box center [453, 496] width 58 height 13
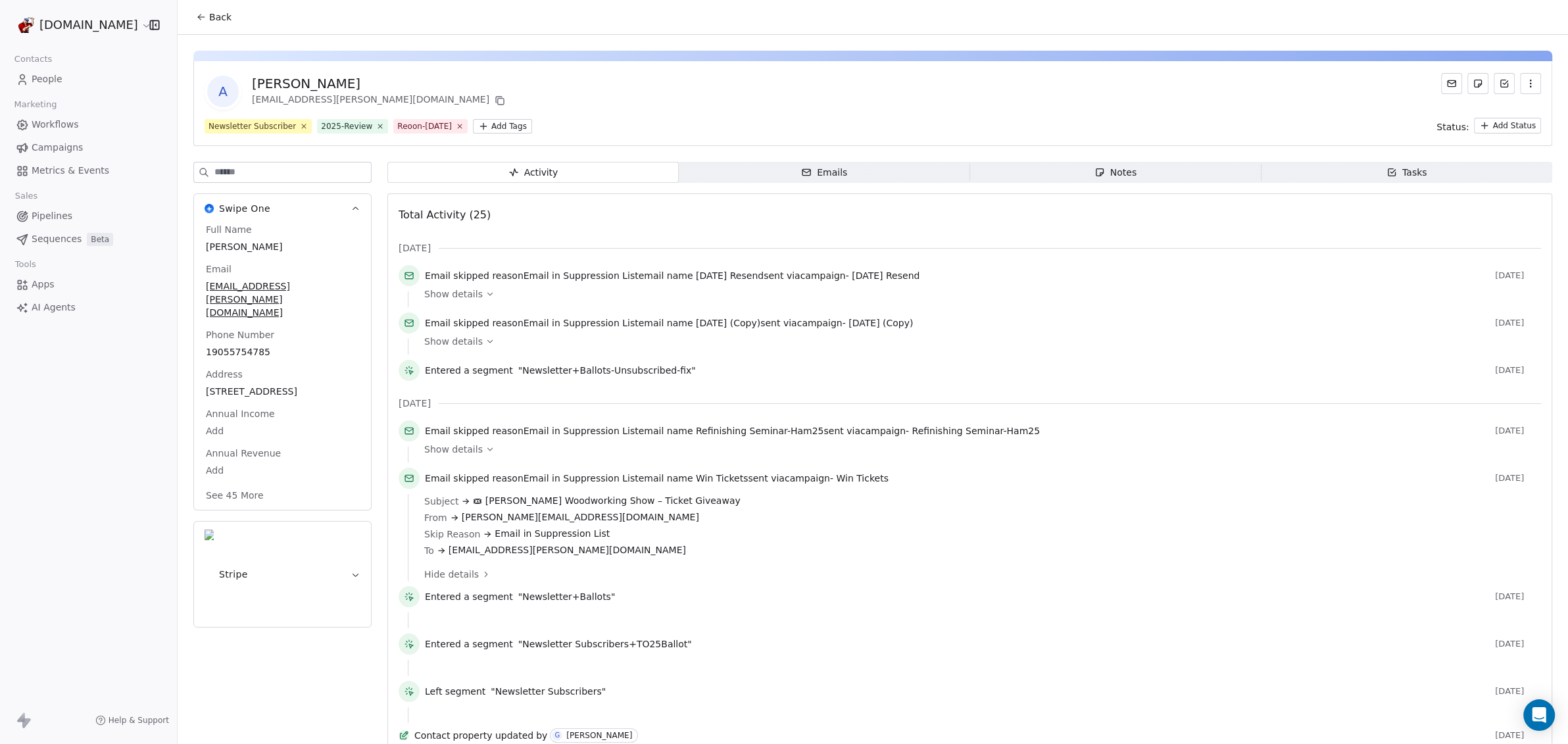
click at [134, 722] on span "Help & Support" at bounding box center [139, 720] width 60 height 11
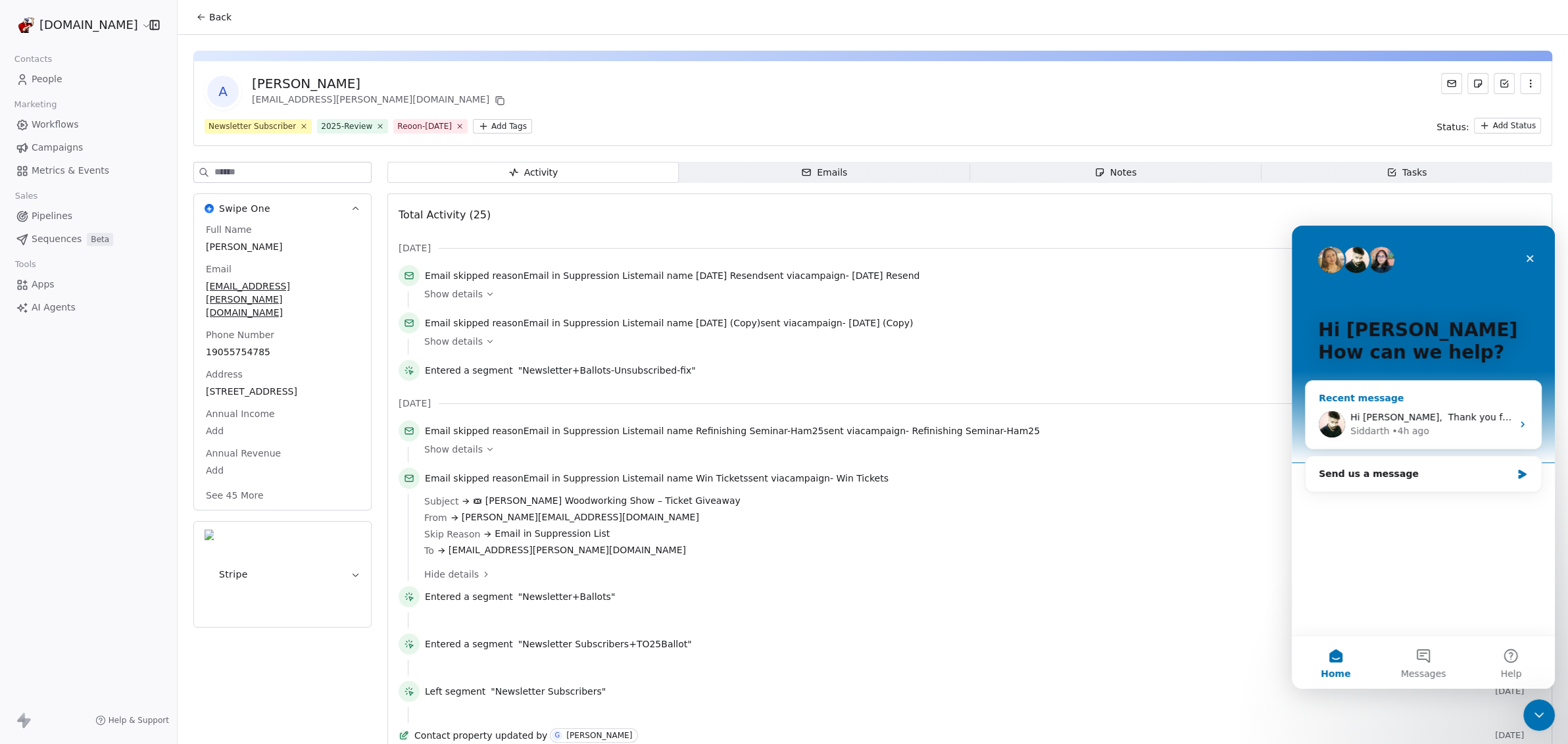
click at [1453, 409] on div "Hi Gina, ​ Thank you for reaching out, I am checking on this with our tech team…" at bounding box center [1423, 424] width 235 height 49
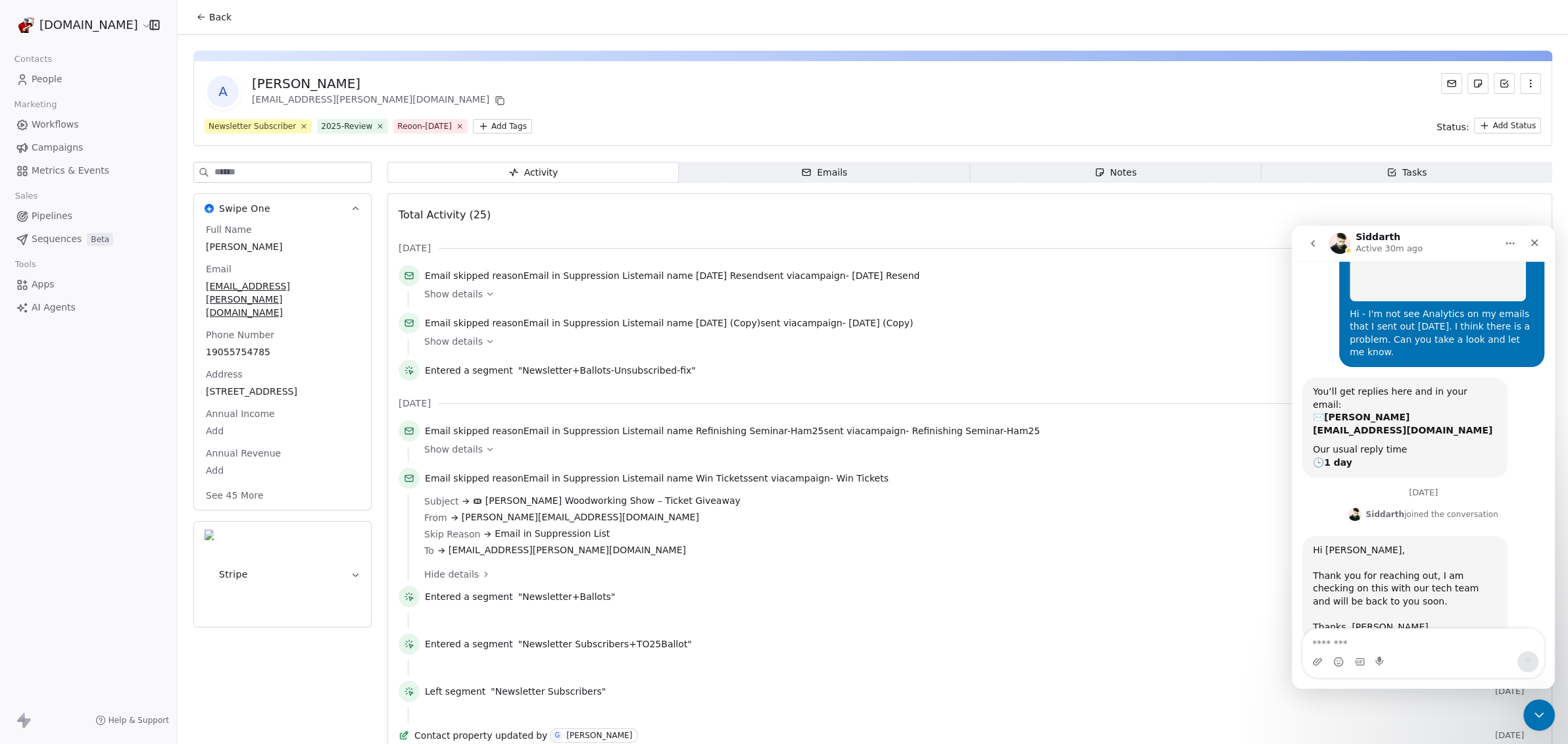
scroll to position [91, 0]
click at [1310, 242] on icon "go back" at bounding box center [1312, 243] width 11 height 11
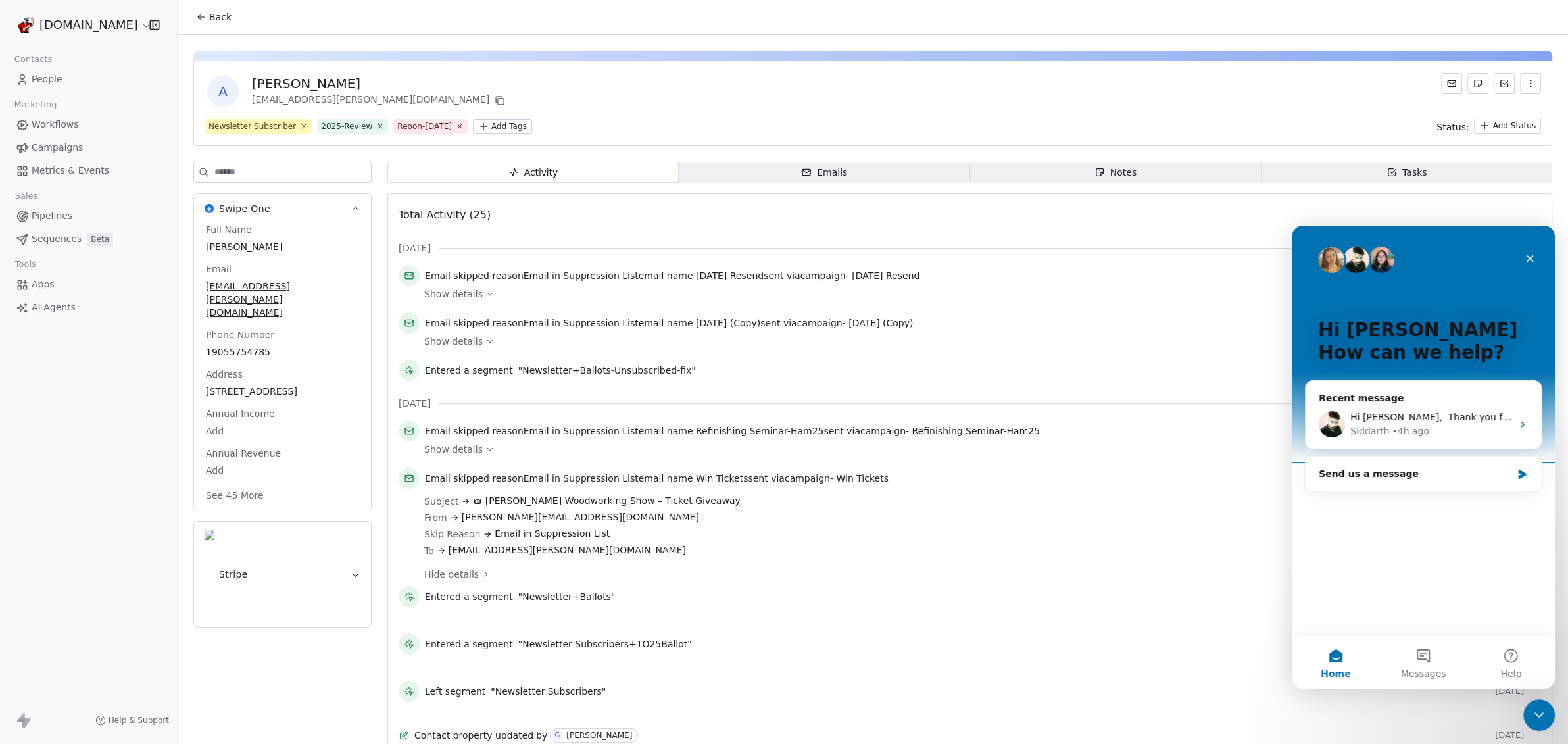
scroll to position [0, 0]
click at [1516, 654] on button "Help" at bounding box center [1511, 662] width 88 height 52
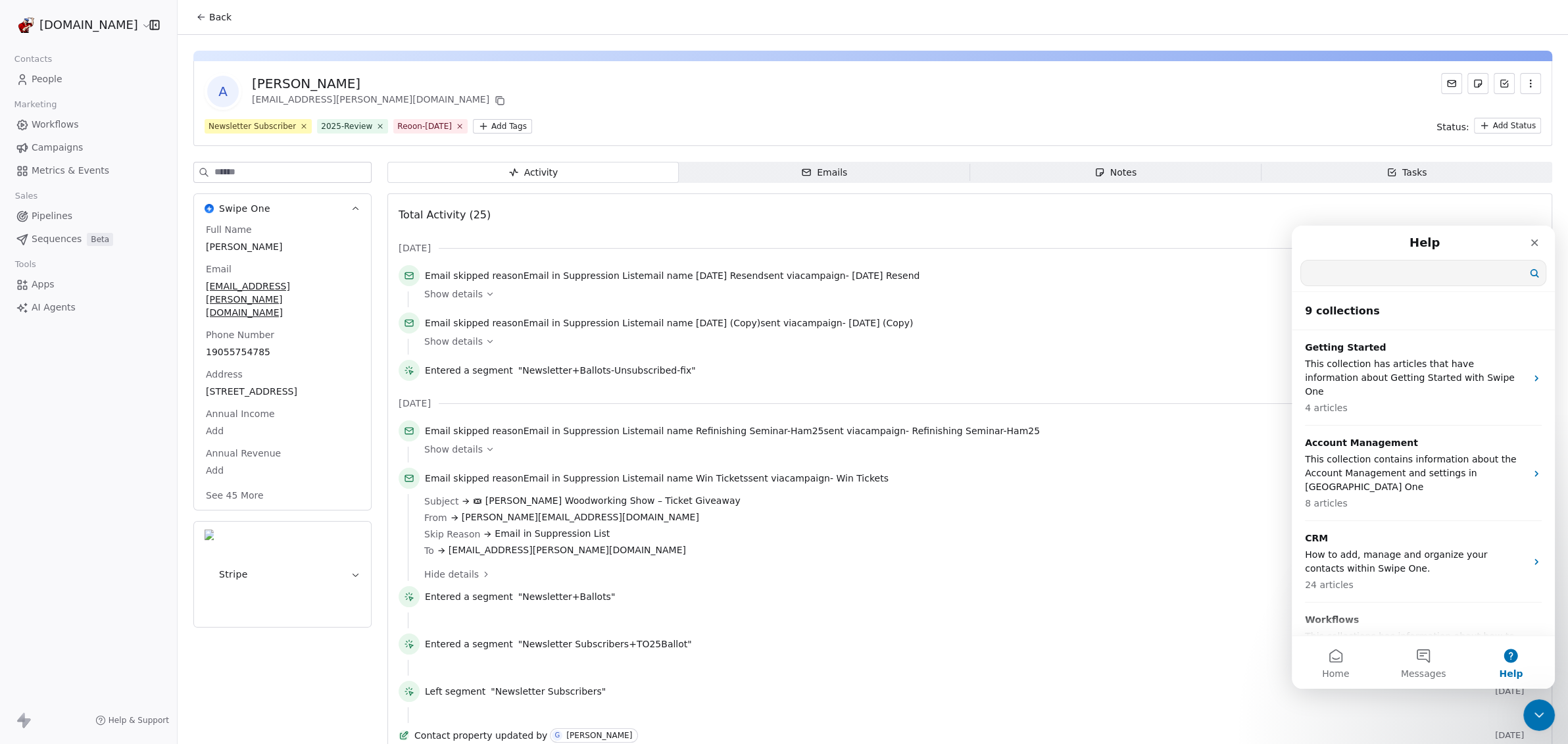
click at [1331, 272] on input "Search for help" at bounding box center [1423, 272] width 244 height 25
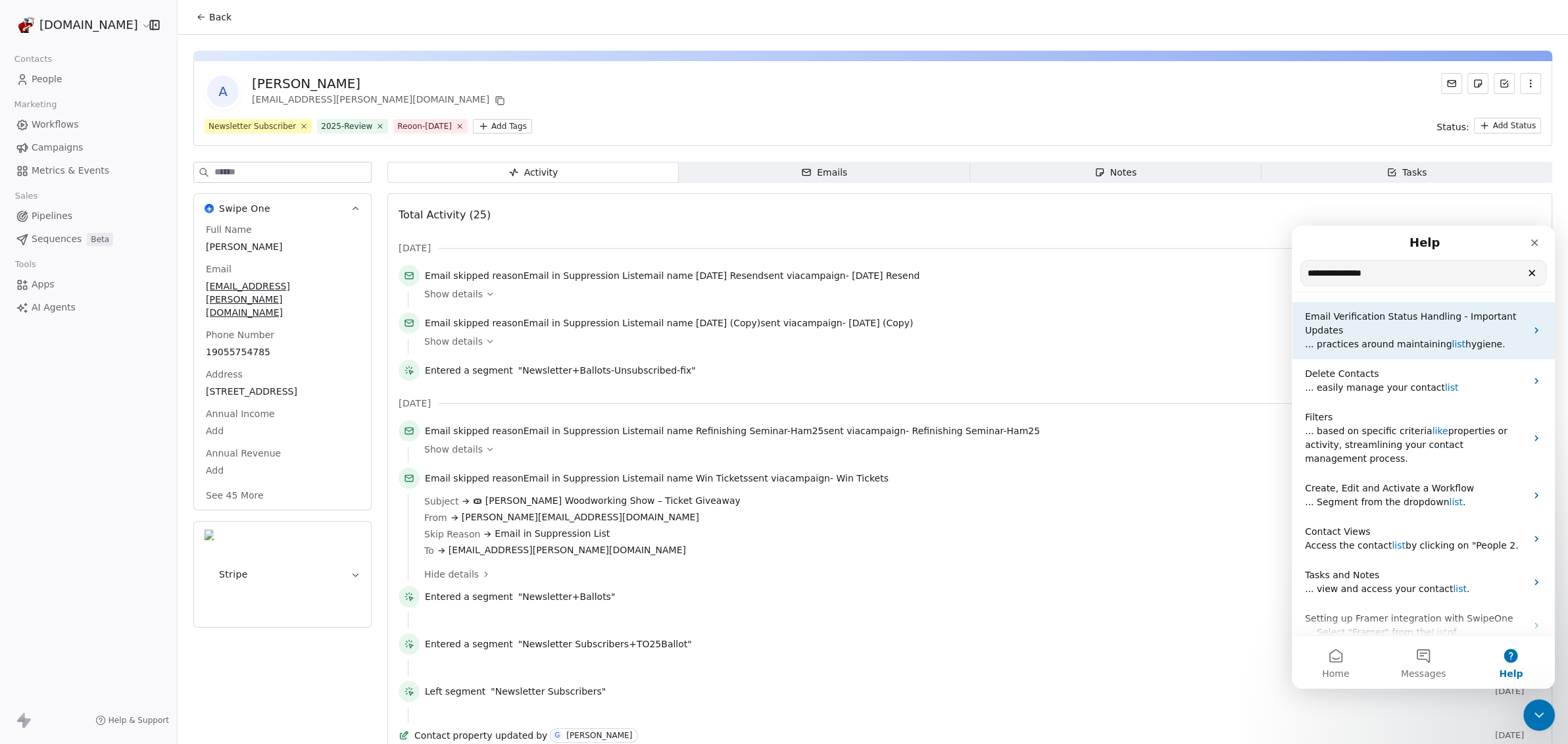
type input "**********"
click at [1360, 318] on span "Email Verification Status Handling - Important Updates" at bounding box center [1411, 323] width 211 height 24
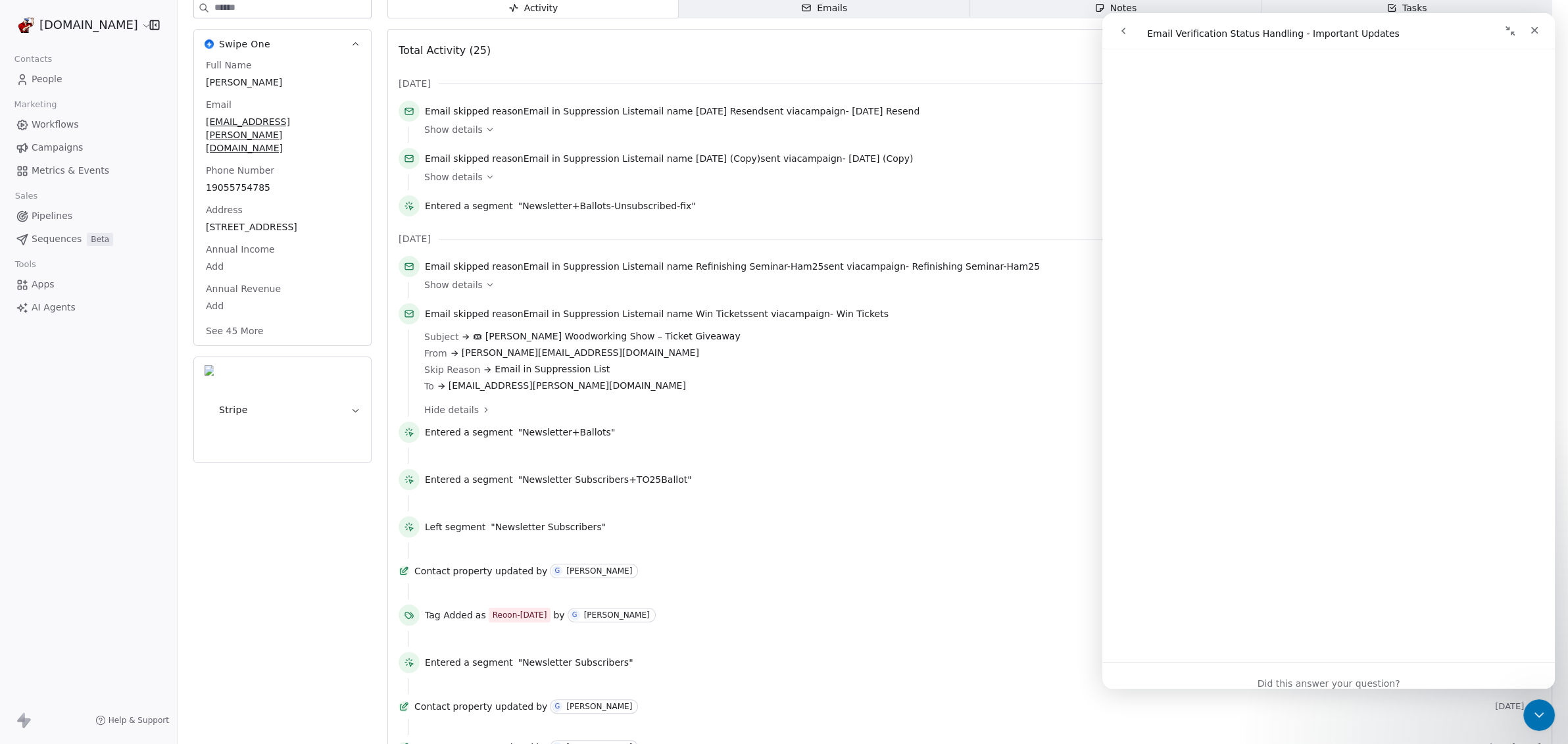
scroll to position [1465, 0]
click at [223, 530] on div "Swipe One Full Name Aranka Email atoth@hamilton.ca Phone Number 19055754785 Add…" at bounding box center [283, 679] width 178 height 1365
click at [1531, 29] on icon "Close" at bounding box center [1534, 30] width 11 height 11
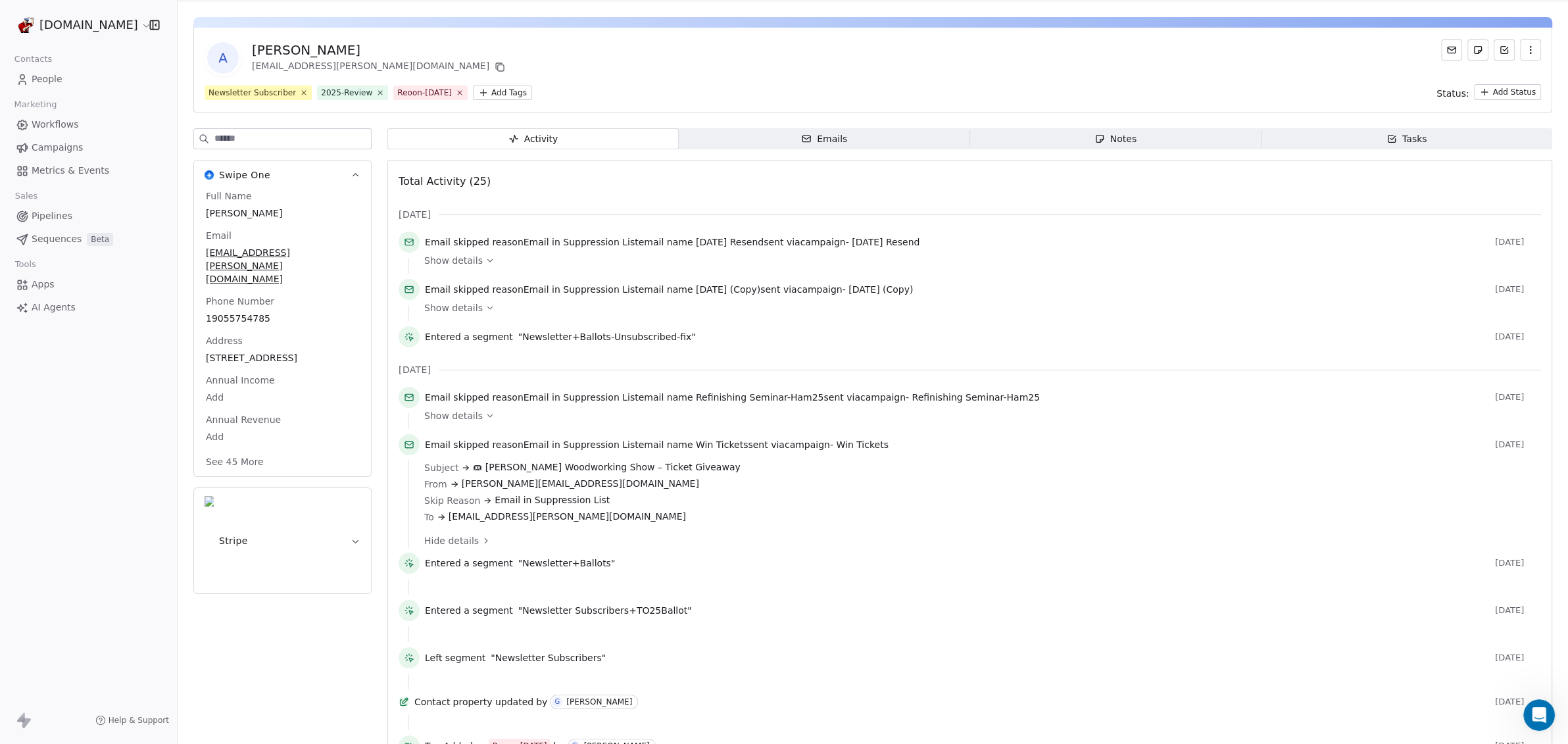
scroll to position [0, 0]
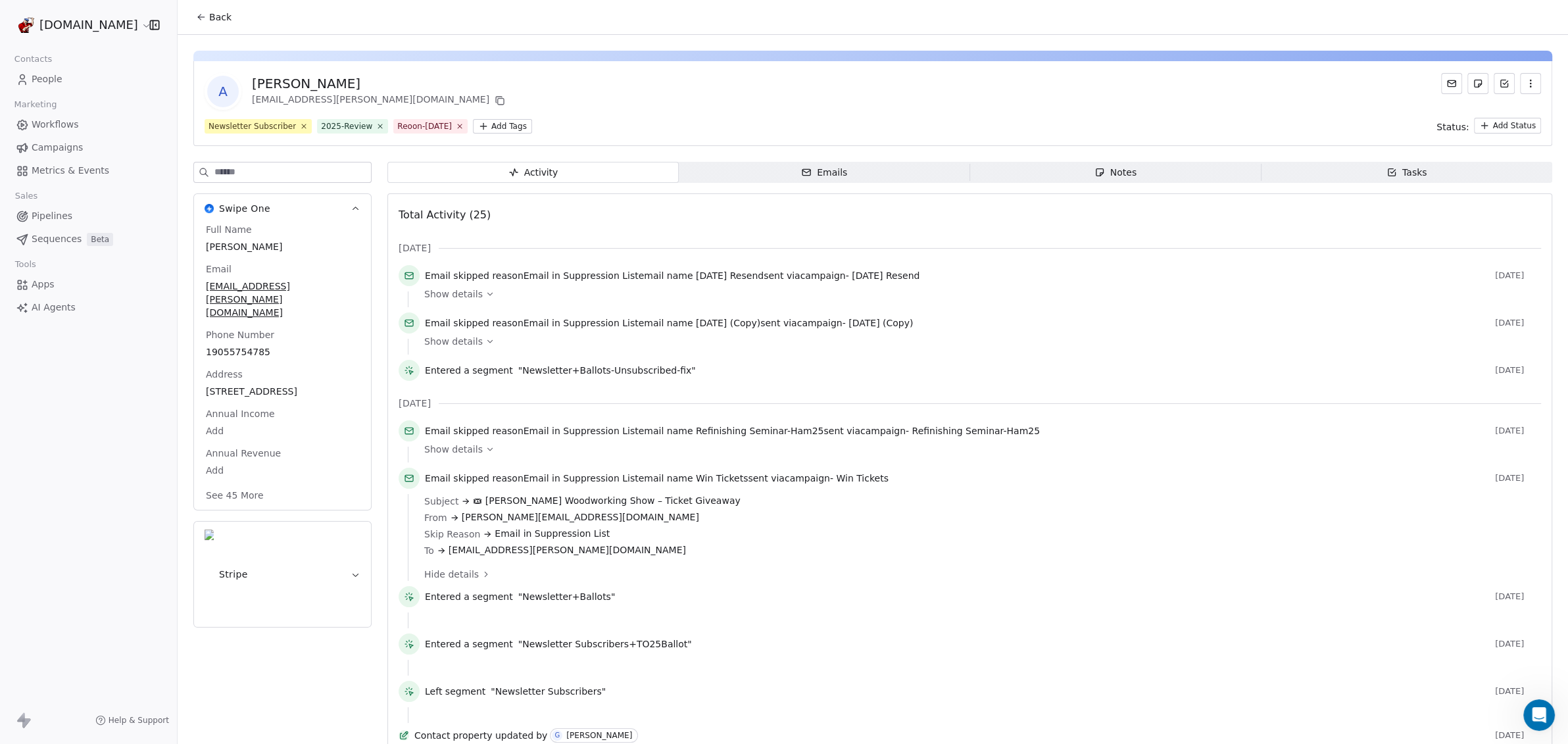
click at [52, 75] on span "People" at bounding box center [47, 79] width 31 height 14
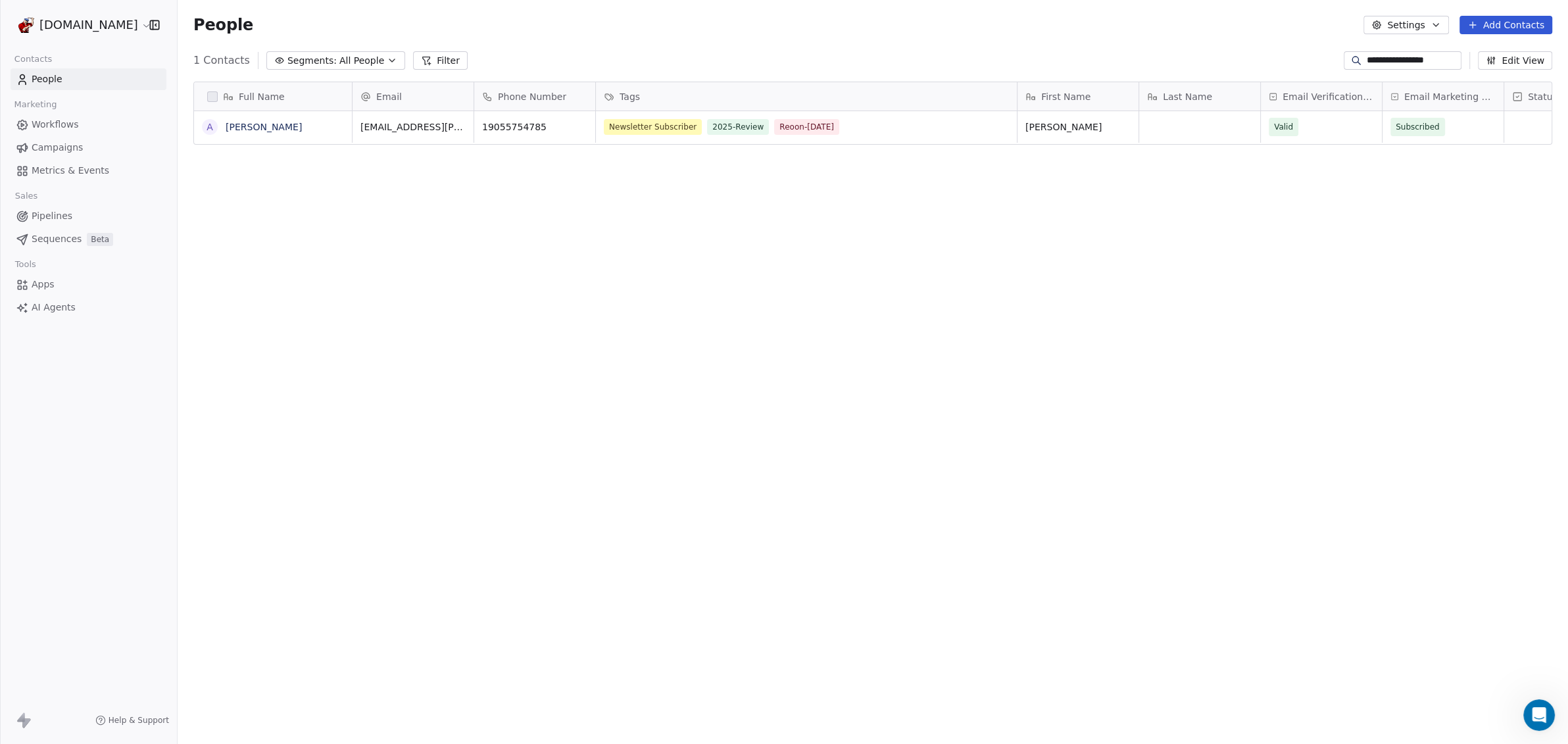
scroll to position [642, 1377]
click at [1367, 59] on input "**********" at bounding box center [1413, 60] width 92 height 13
drag, startPoint x: 1350, startPoint y: 59, endPoint x: 1510, endPoint y: 58, distance: 160.0
click at [1510, 58] on div "**********" at bounding box center [1448, 60] width 208 height 19
type input "**********"
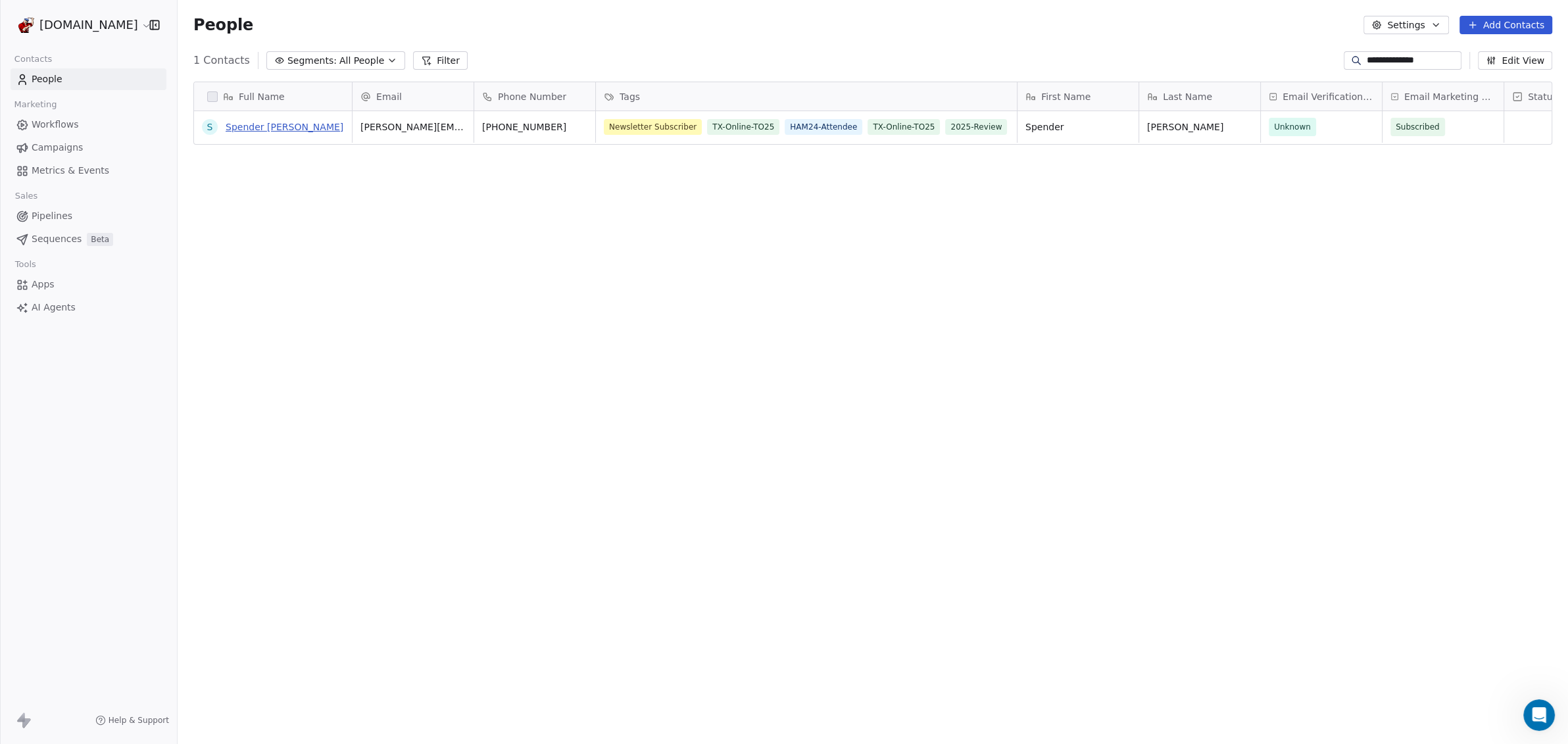
click at [268, 132] on link "Spender Downes" at bounding box center [285, 127] width 118 height 11
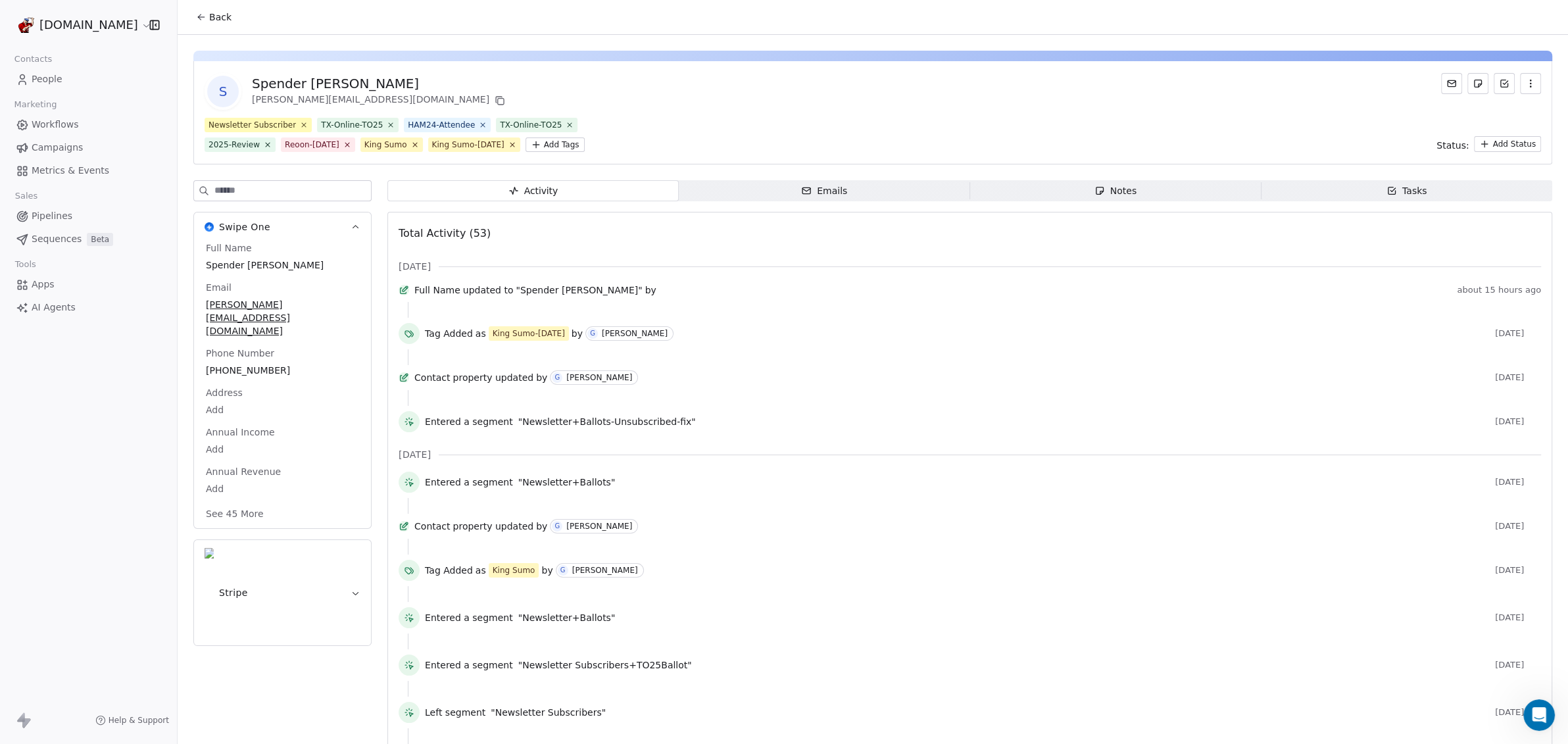
click at [1446, 82] on icon at bounding box center [1451, 83] width 11 height 11
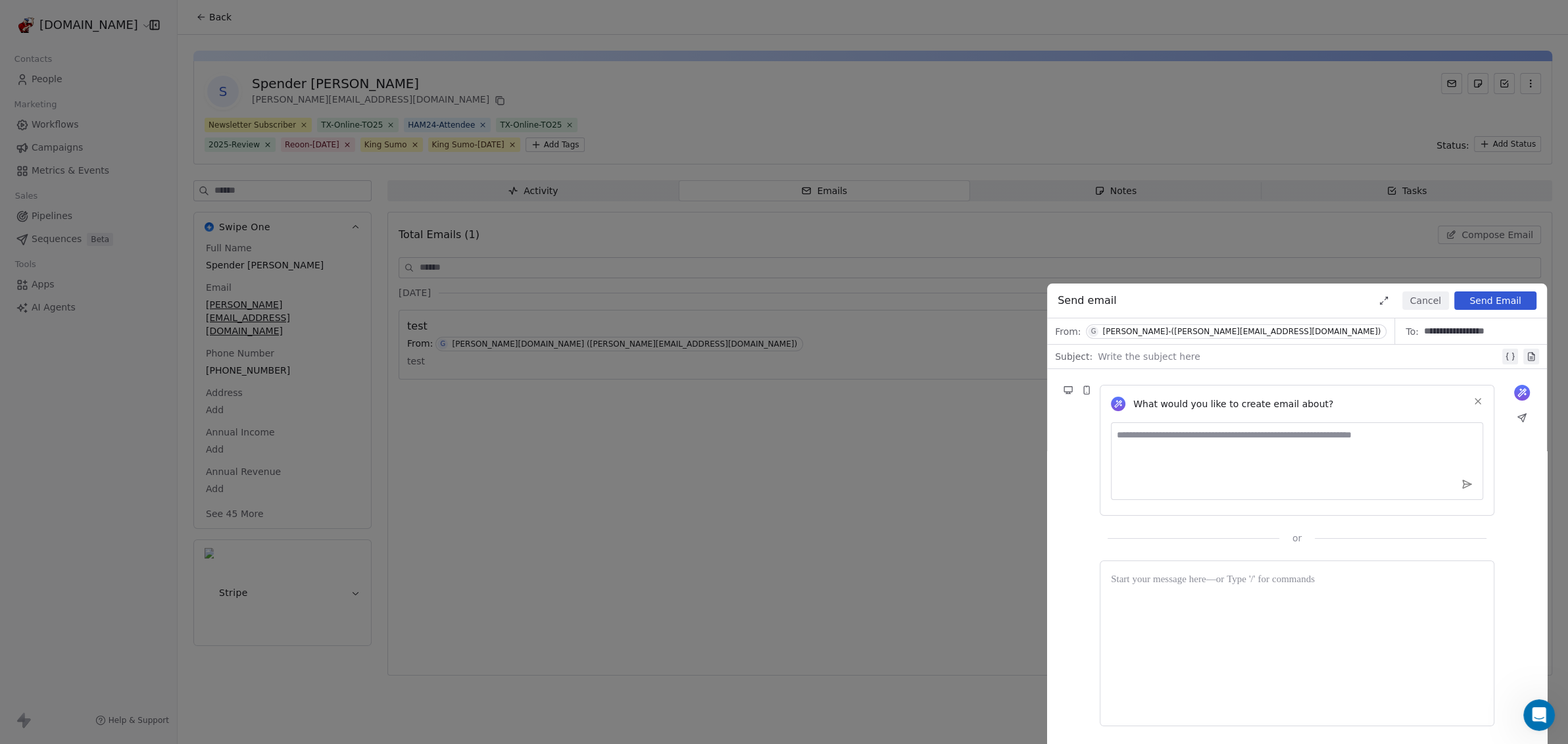
click at [1140, 359] on div at bounding box center [1298, 357] width 402 height 16
click at [1171, 466] on textarea at bounding box center [1297, 461] width 372 height 78
click at [1198, 598] on div at bounding box center [1297, 643] width 372 height 143
click at [1508, 305] on button "Send Email" at bounding box center [1495, 300] width 82 height 19
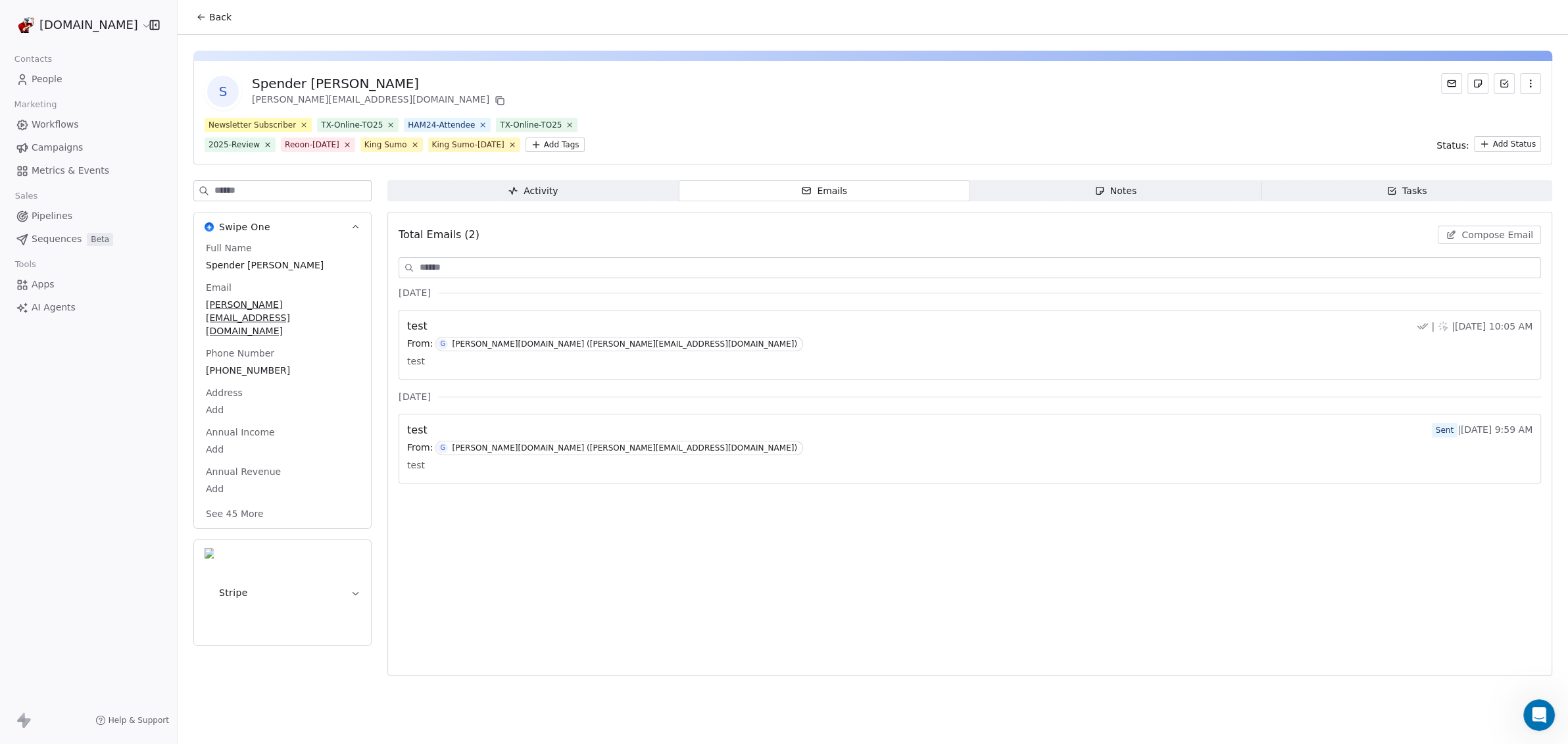
click at [877, 186] on span "Emails Emails" at bounding box center [824, 190] width 291 height 21
click at [564, 180] on span "Activity Activity" at bounding box center [533, 190] width 291 height 21
